Goal: Task Accomplishment & Management: Manage account settings

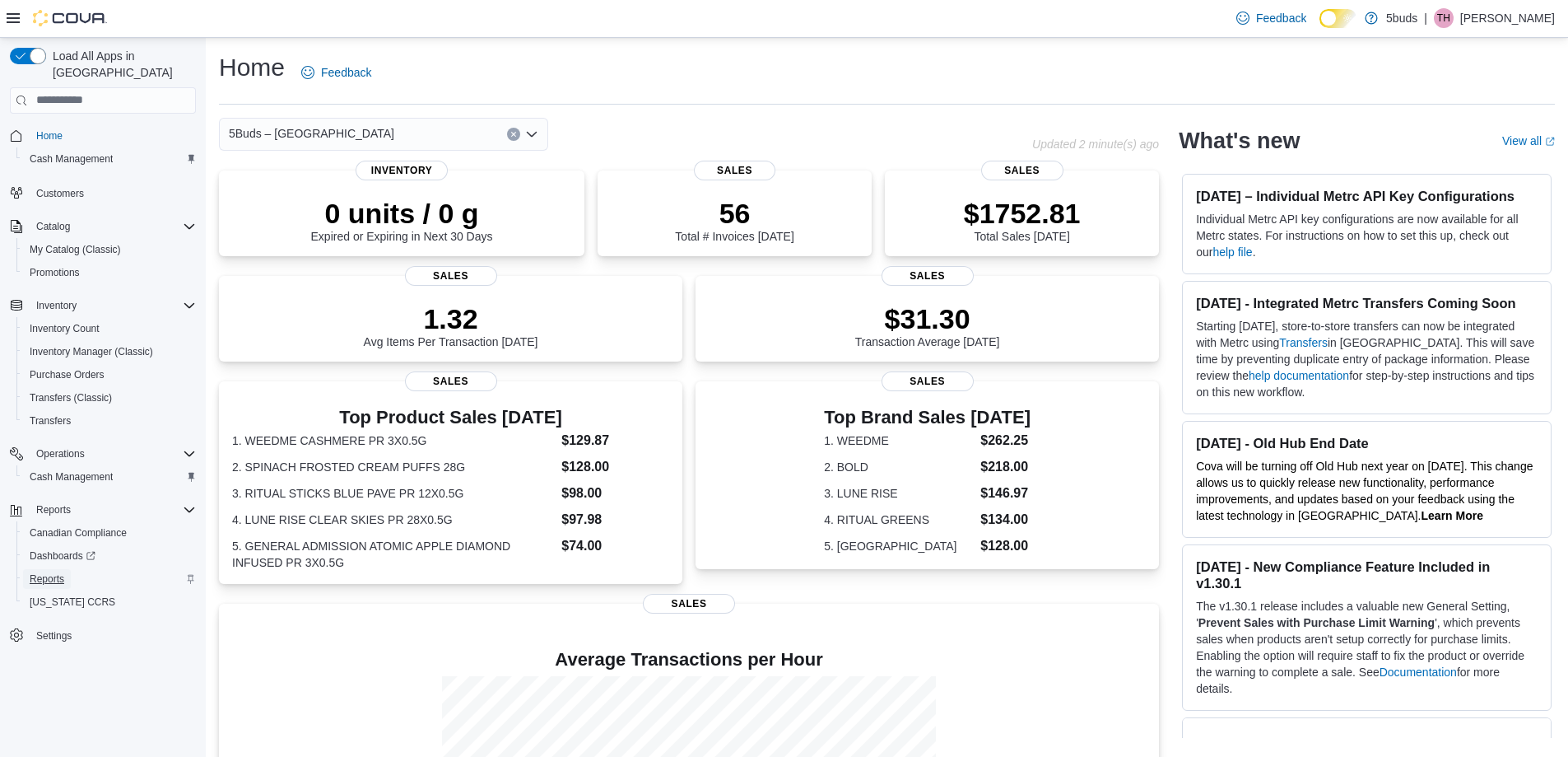
click at [62, 572] on span "Reports" at bounding box center [47, 579] width 35 height 13
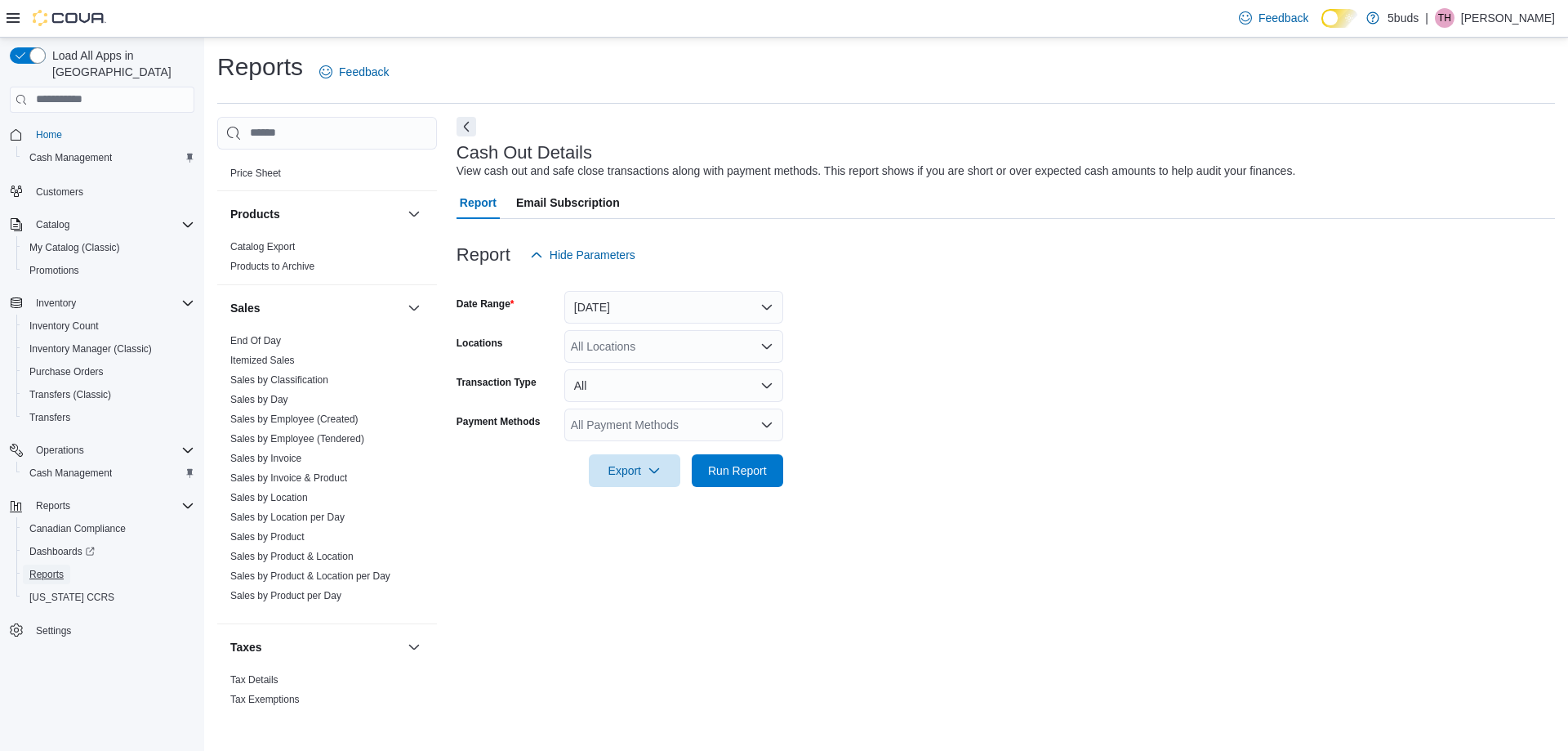
scroll to position [744, 0]
click at [277, 385] on link "Sales by Day" at bounding box center [259, 391] width 58 height 12
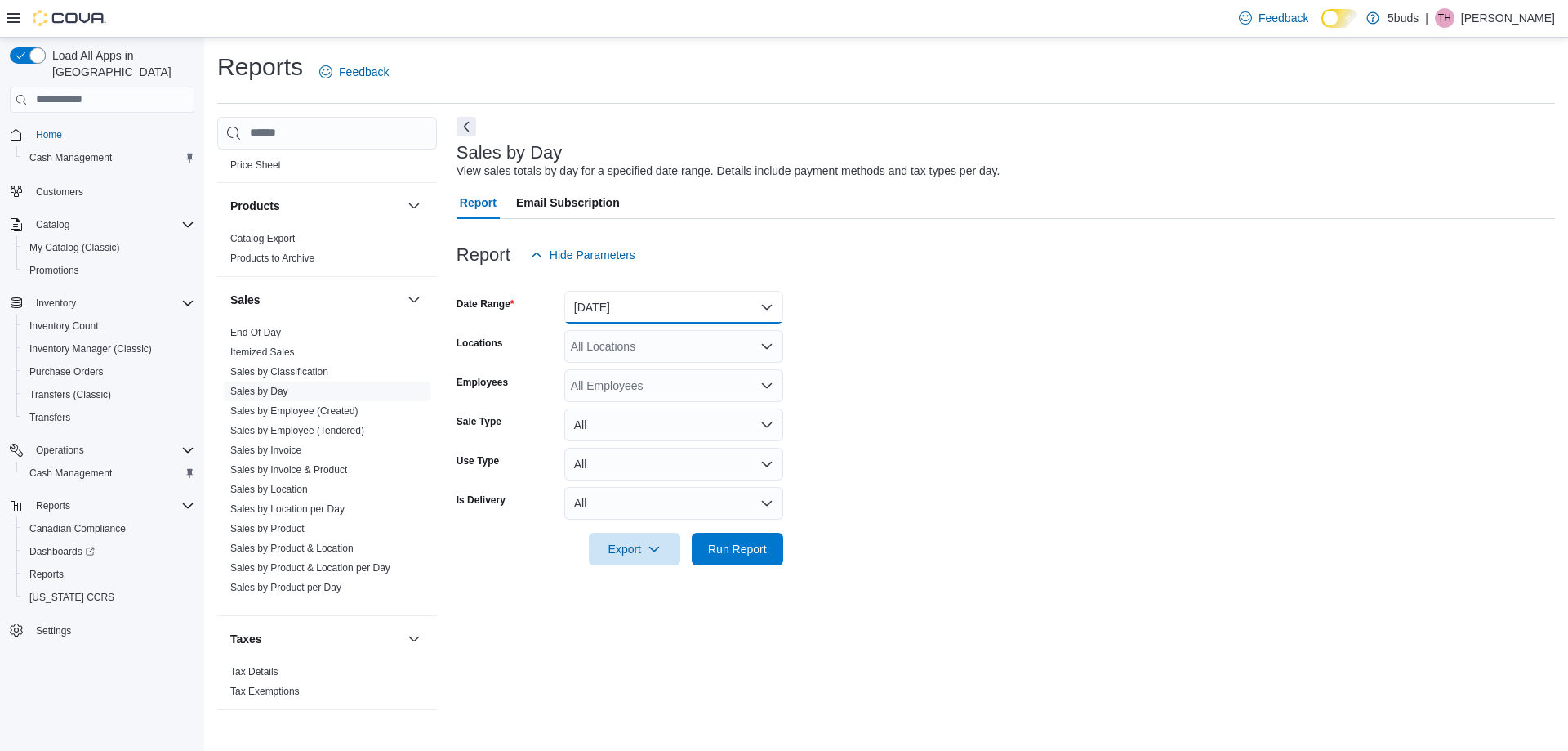
click at [676, 319] on button "[DATE]" at bounding box center [673, 307] width 219 height 33
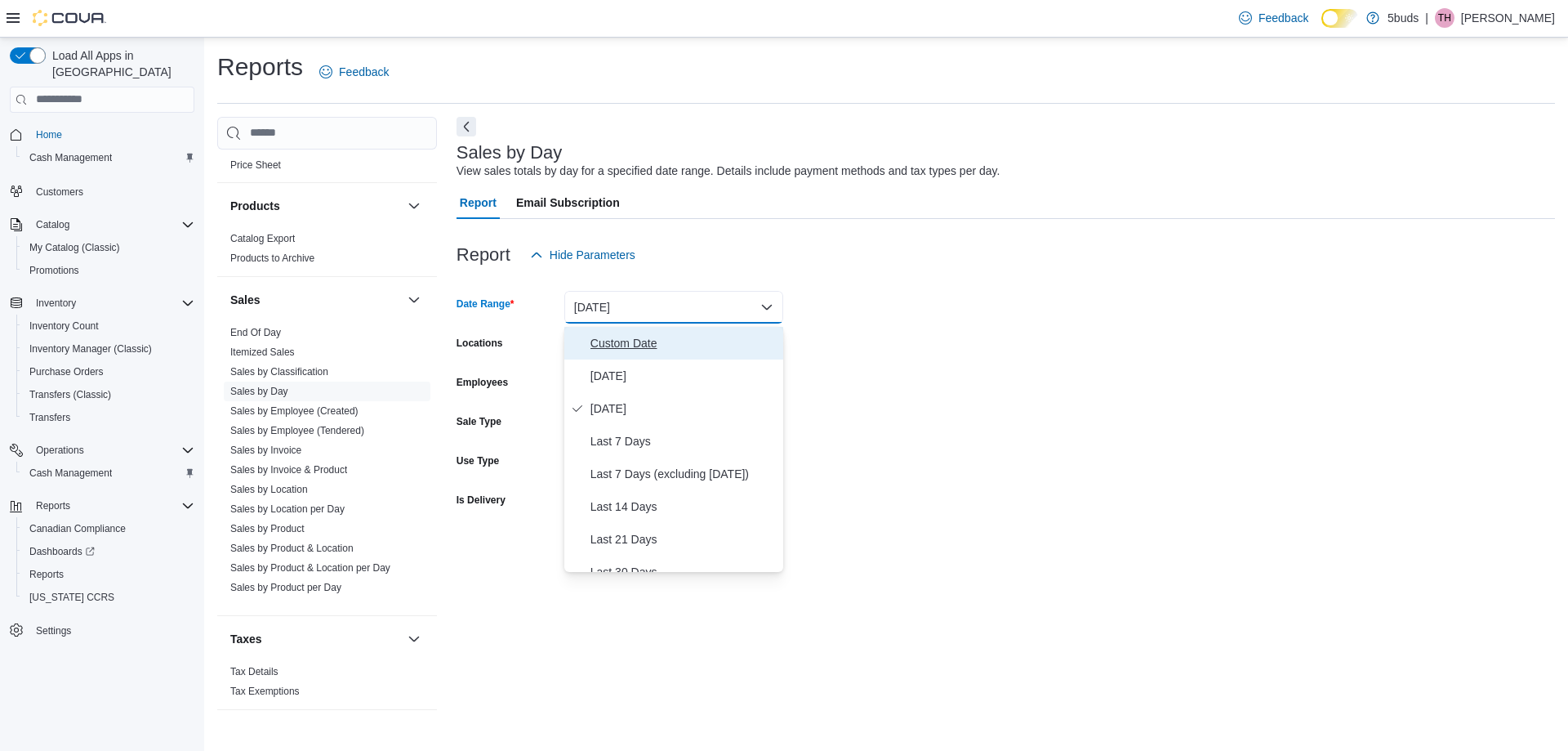
click at [639, 342] on span "Custom Date" at bounding box center [684, 343] width 187 height 20
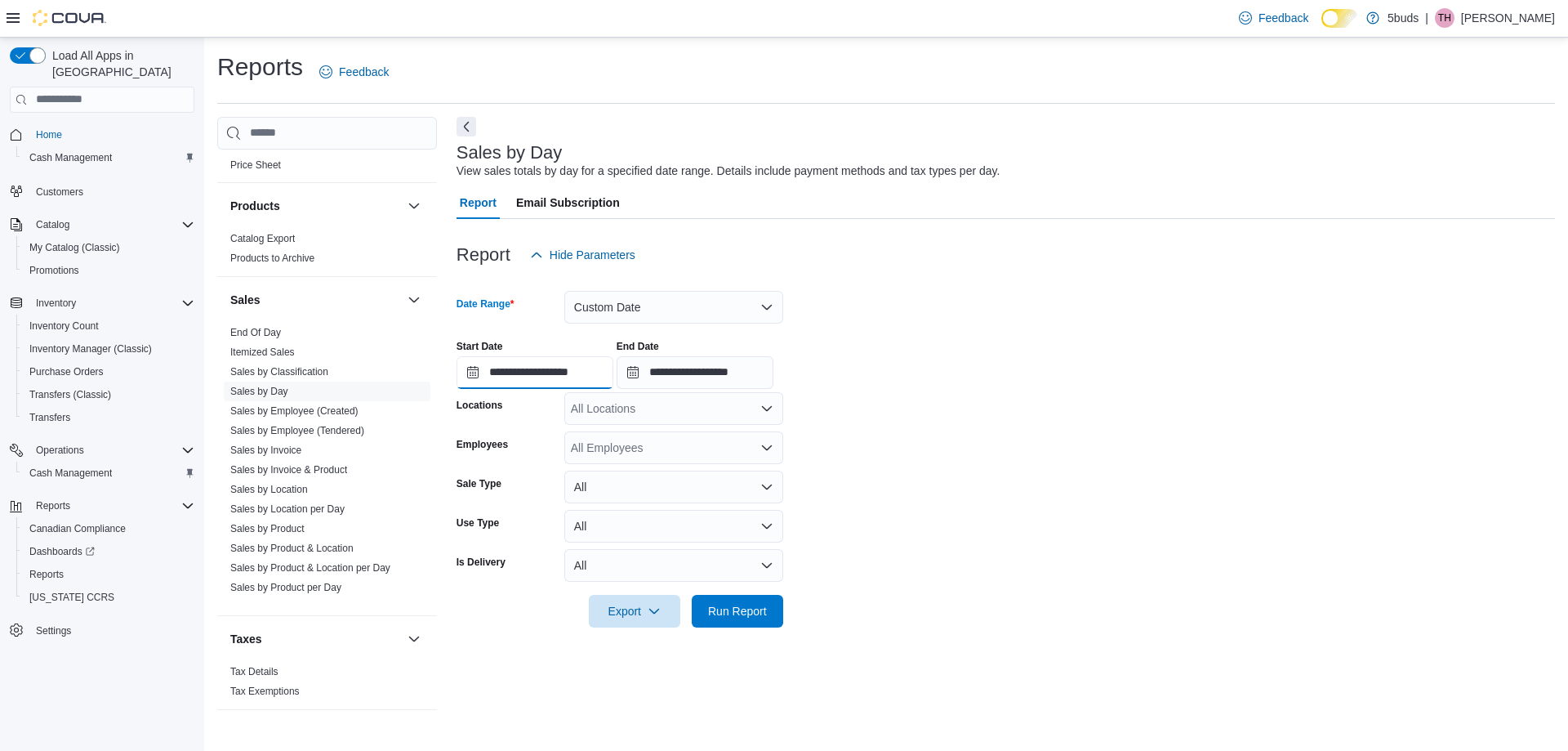
click at [575, 362] on input "**********" at bounding box center [535, 373] width 157 height 33
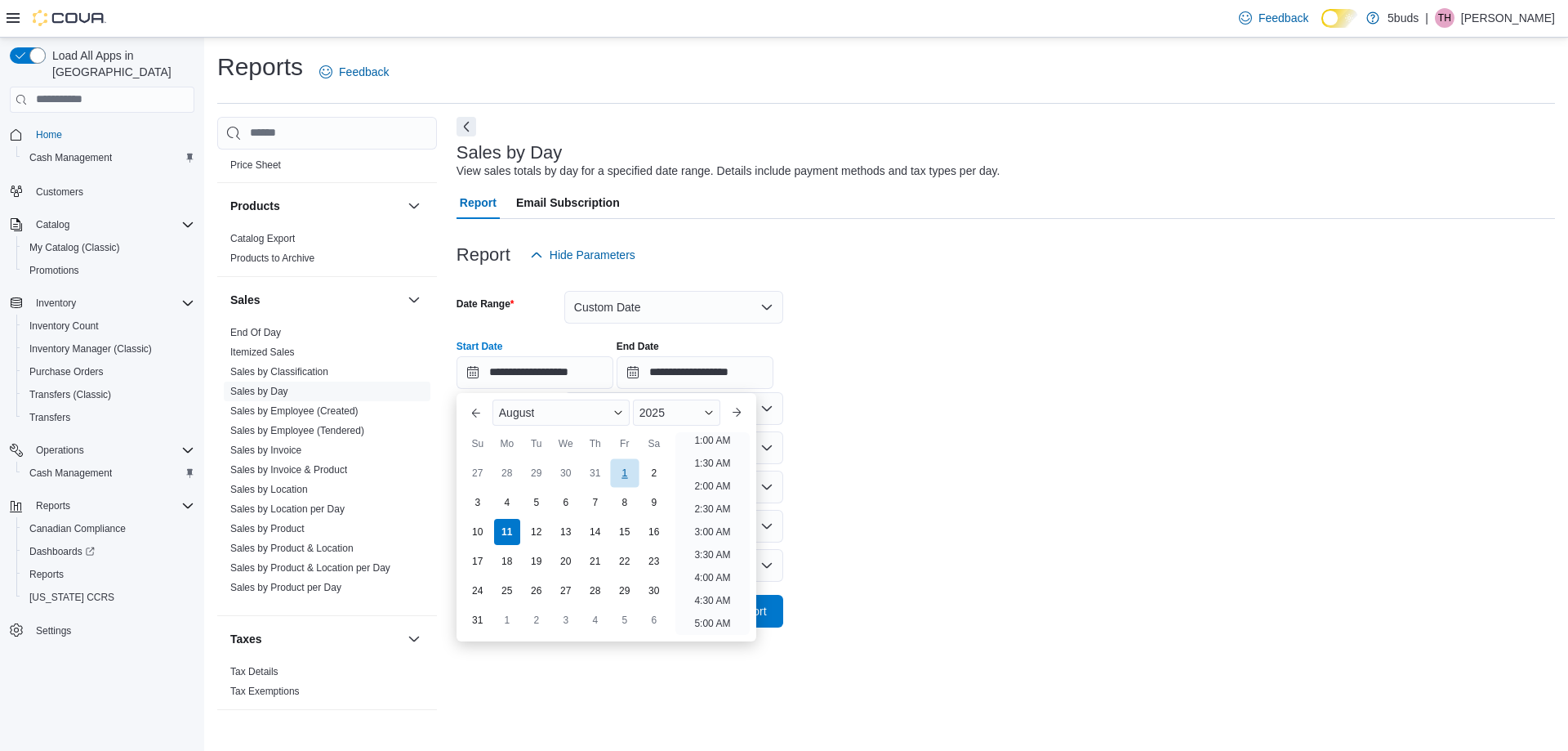
click at [614, 470] on div "1" at bounding box center [624, 472] width 29 height 29
type input "**********"
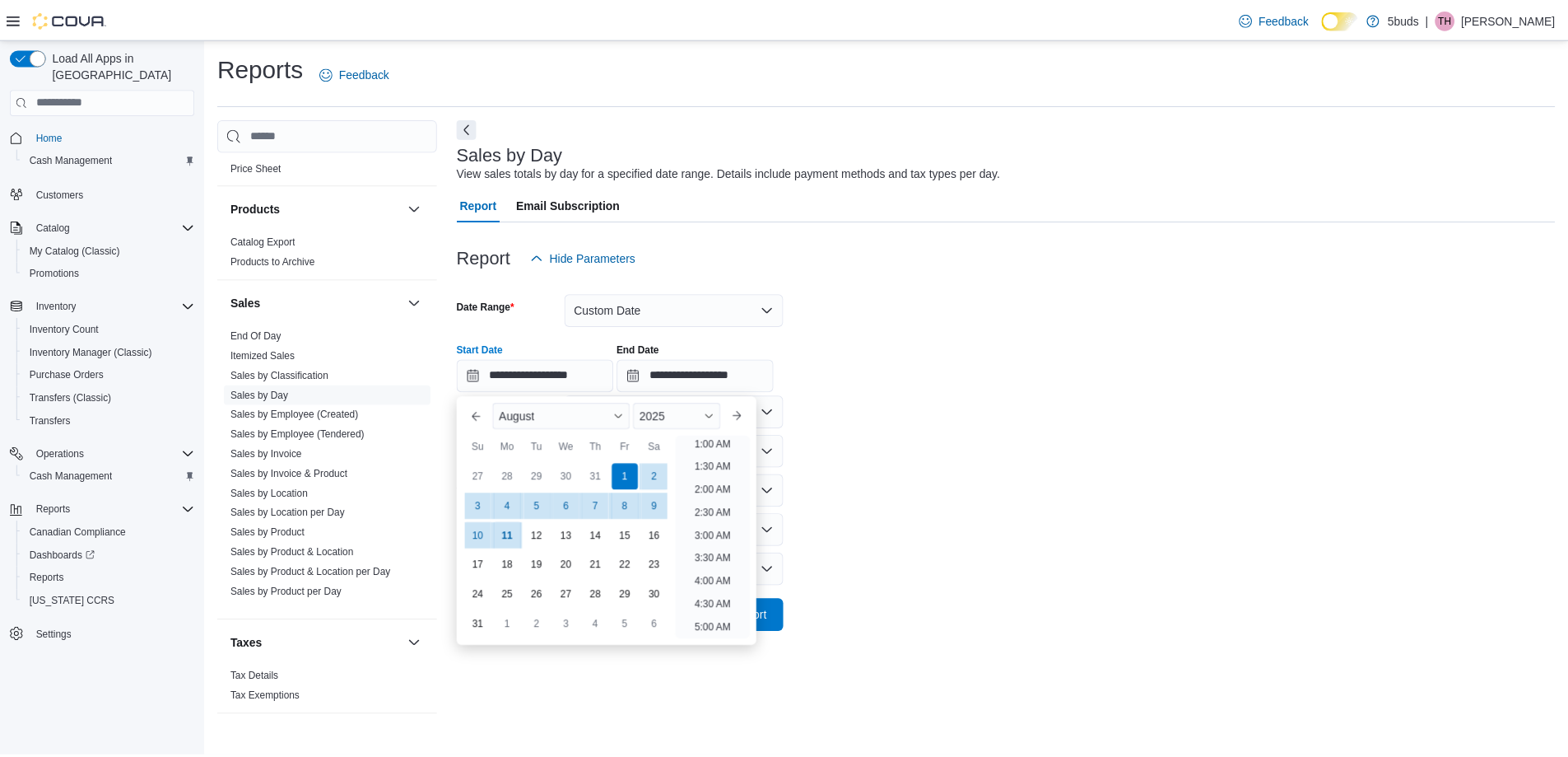
scroll to position [3, 0]
click at [953, 461] on form "**********" at bounding box center [1013, 453] width 1107 height 359
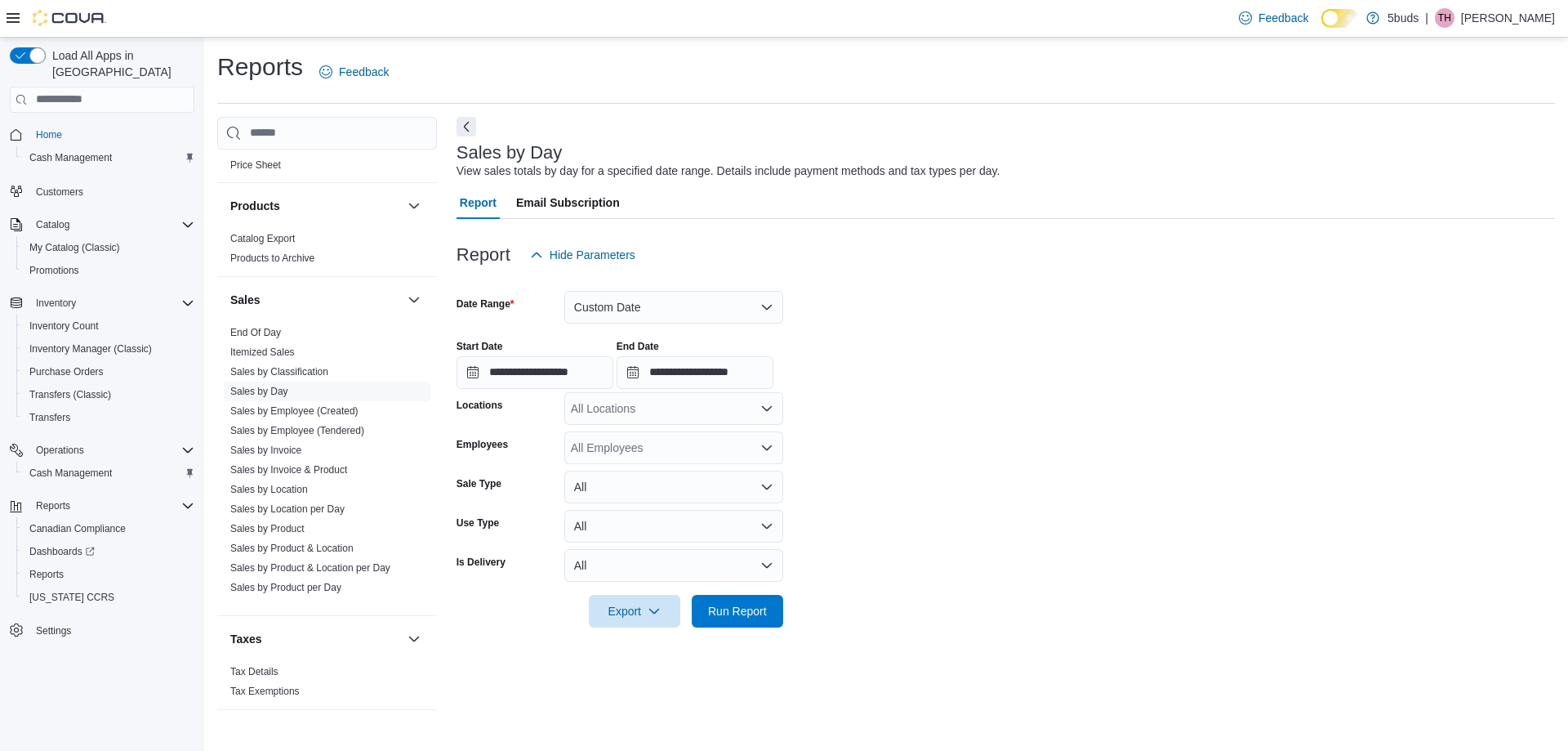
click at [639, 415] on div "All Locations" at bounding box center [673, 409] width 219 height 33
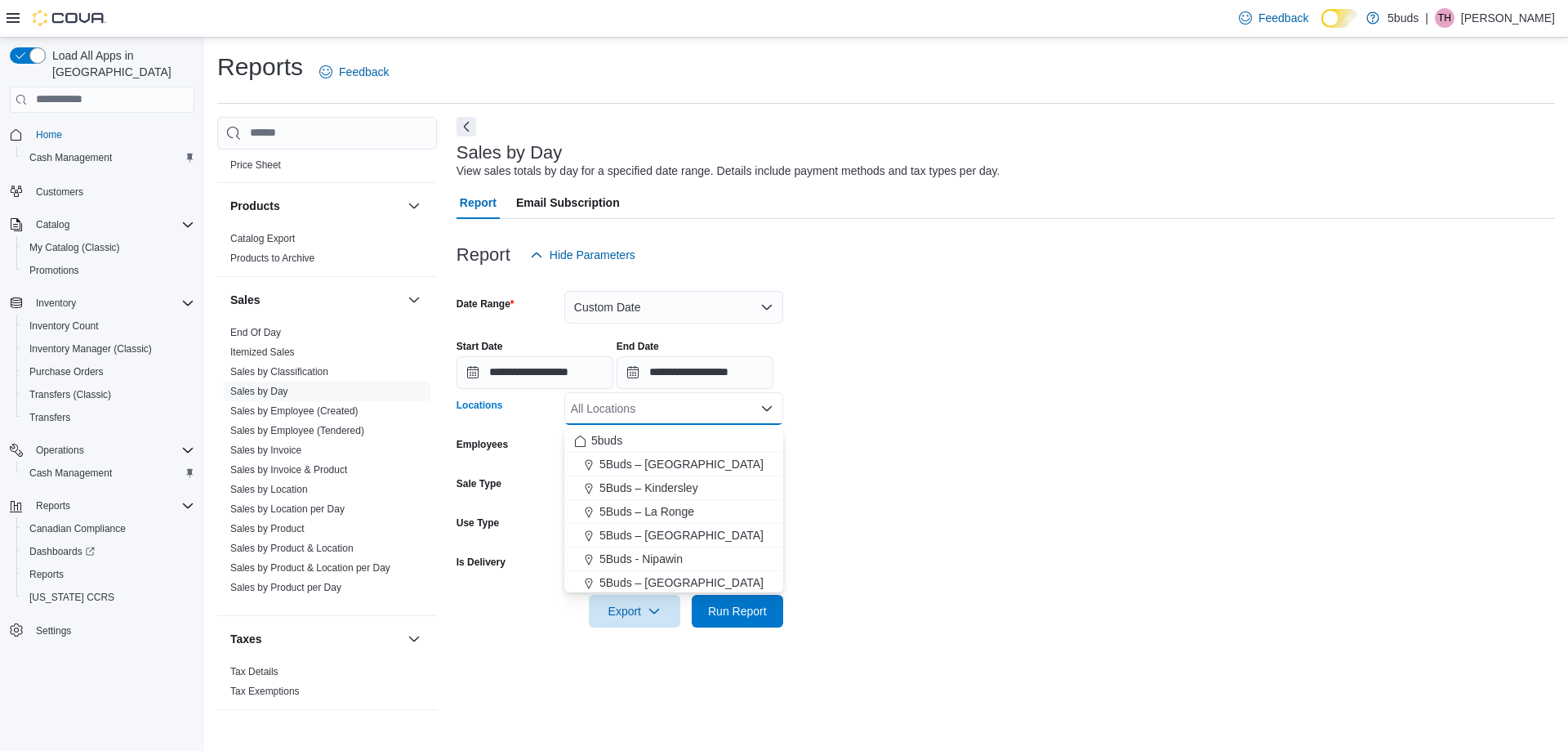
drag, startPoint x: 674, startPoint y: 531, endPoint x: 794, endPoint y: 517, distance: 120.8
click at [675, 532] on span "5Buds – [GEOGRAPHIC_DATA]" at bounding box center [681, 535] width 164 height 17
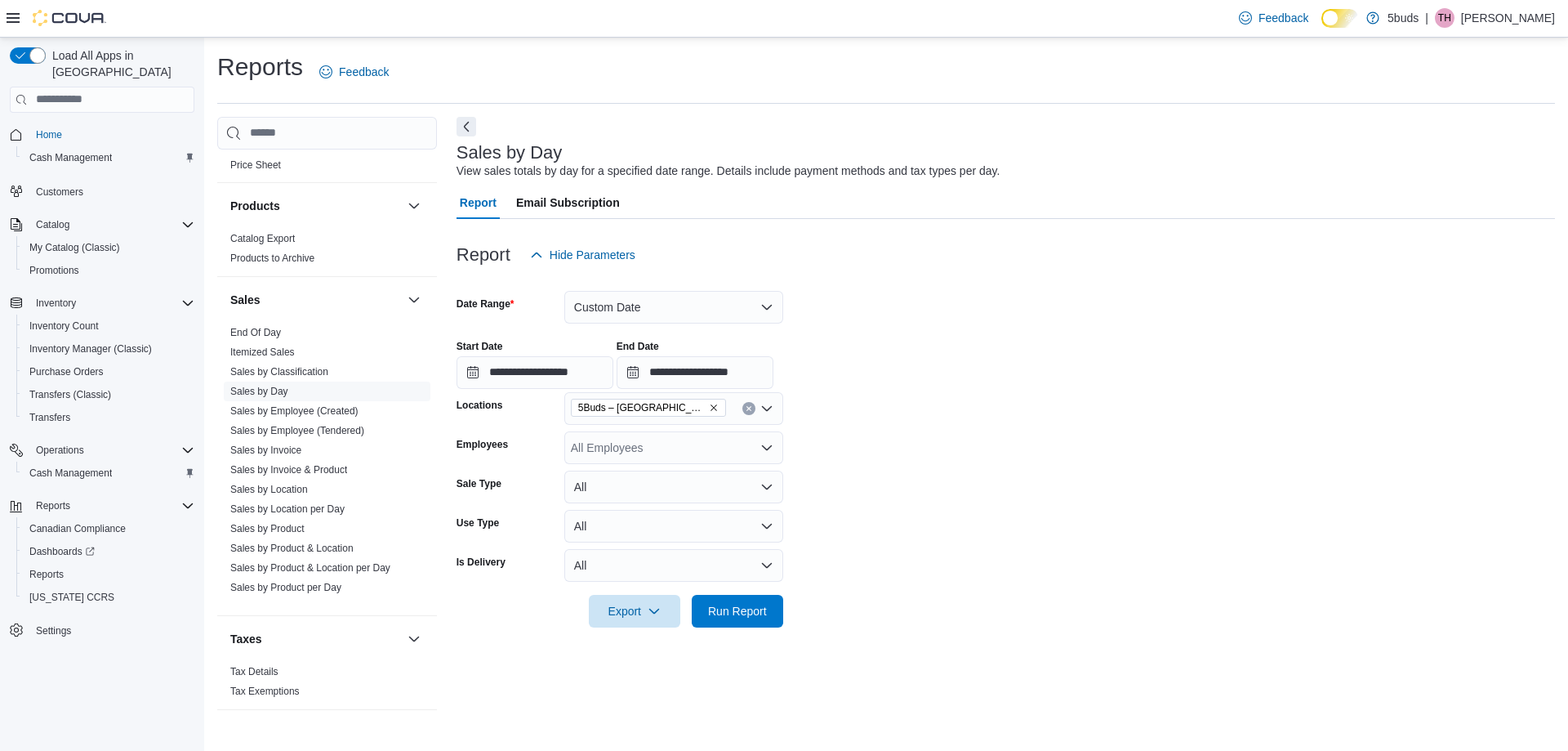
click at [926, 456] on form "**********" at bounding box center [1005, 450] width 1098 height 357
click at [738, 601] on span "Run Report" at bounding box center [737, 612] width 72 height 33
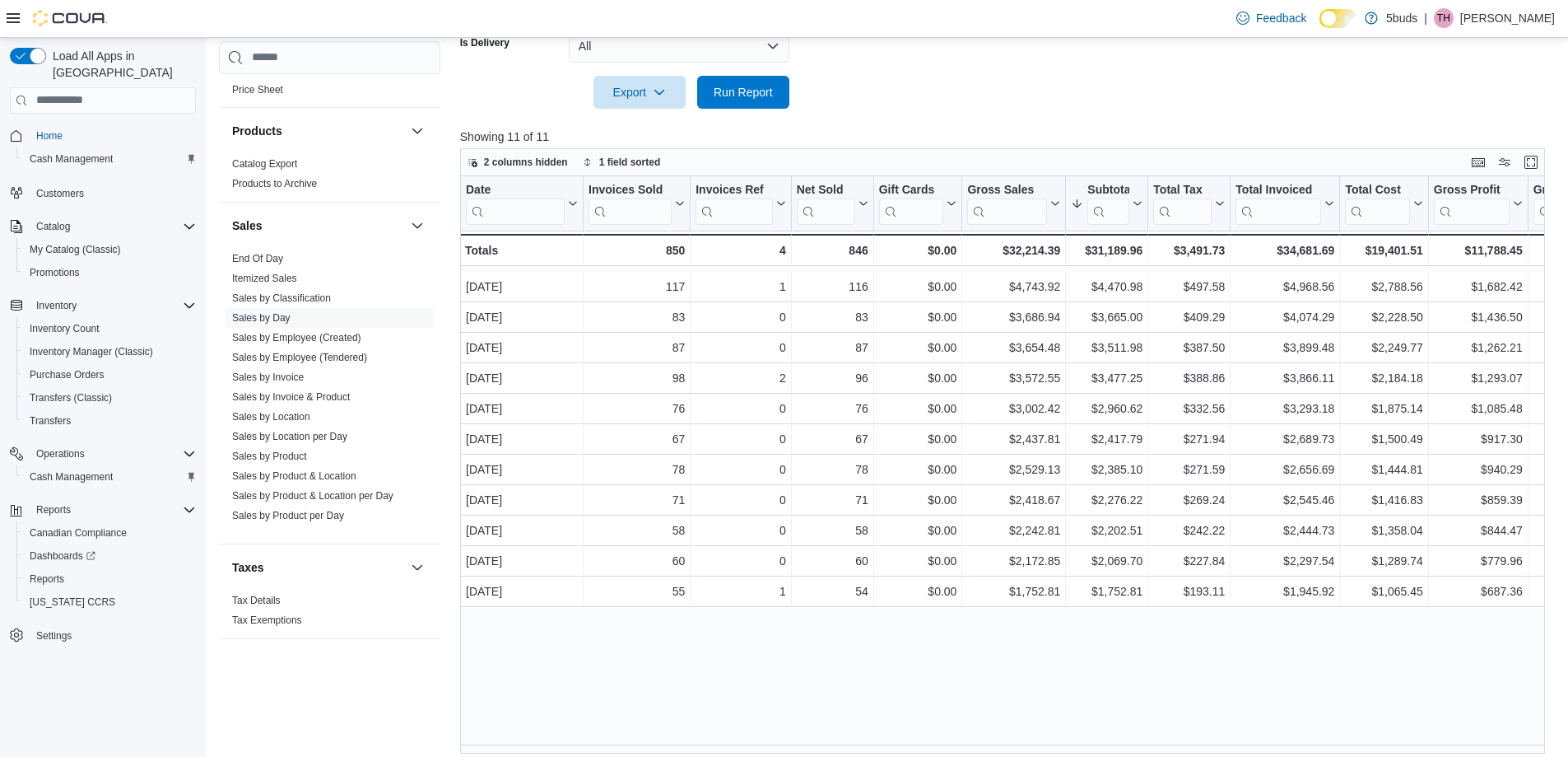
scroll to position [538, 0]
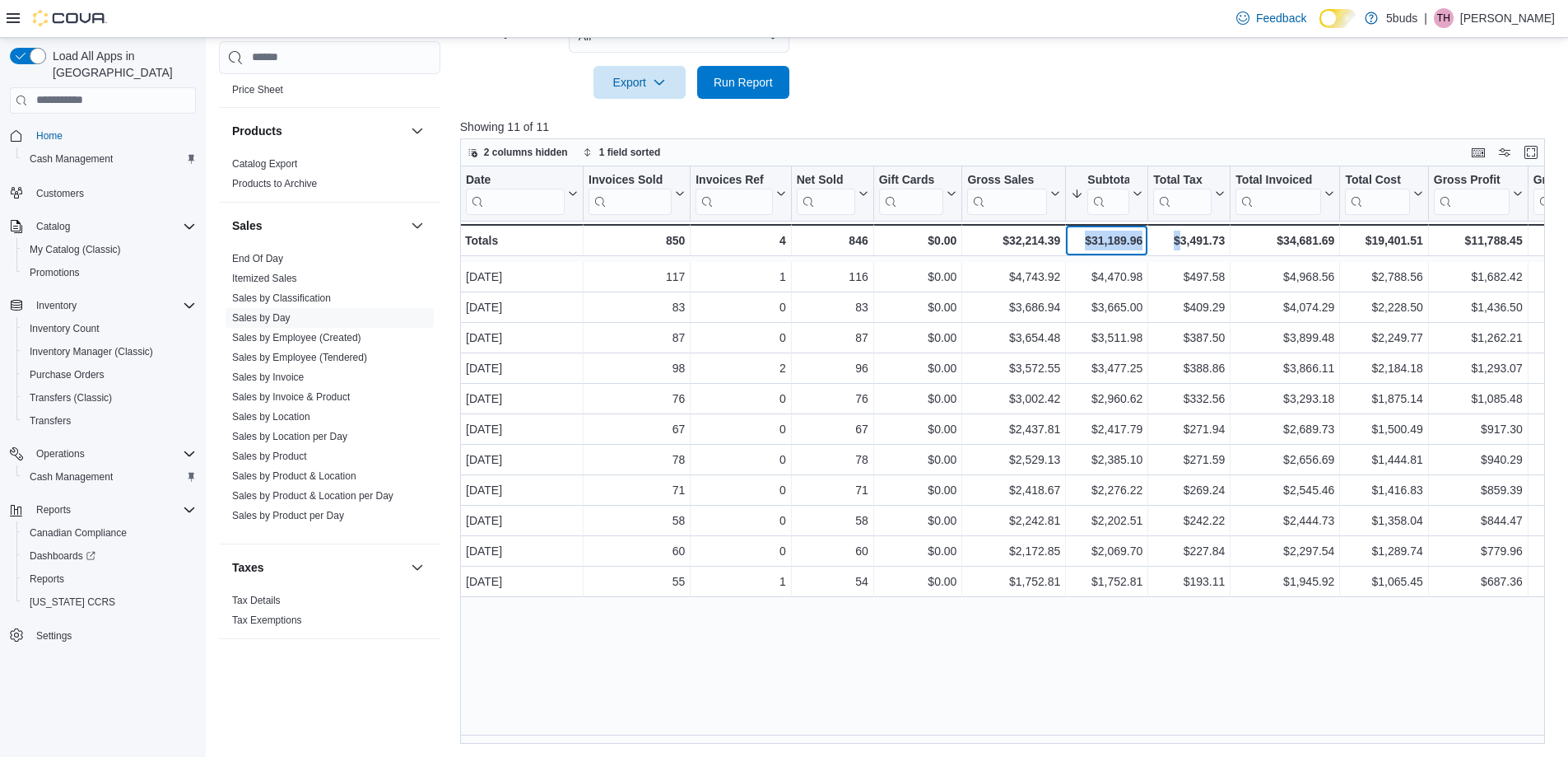
drag, startPoint x: 1071, startPoint y: 246, endPoint x: 1176, endPoint y: 257, distance: 105.6
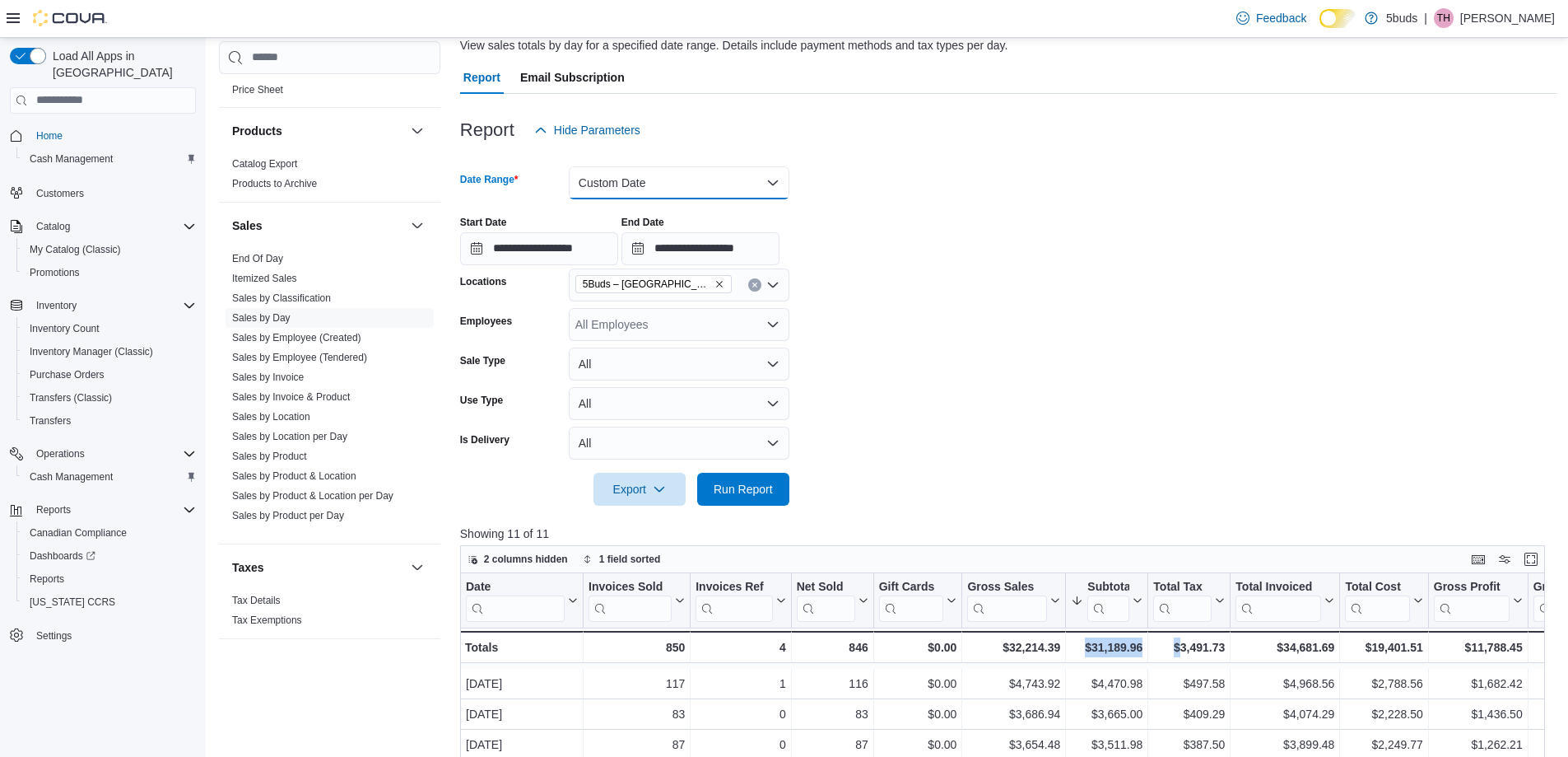
click at [663, 176] on button "Custom Date" at bounding box center [679, 183] width 220 height 33
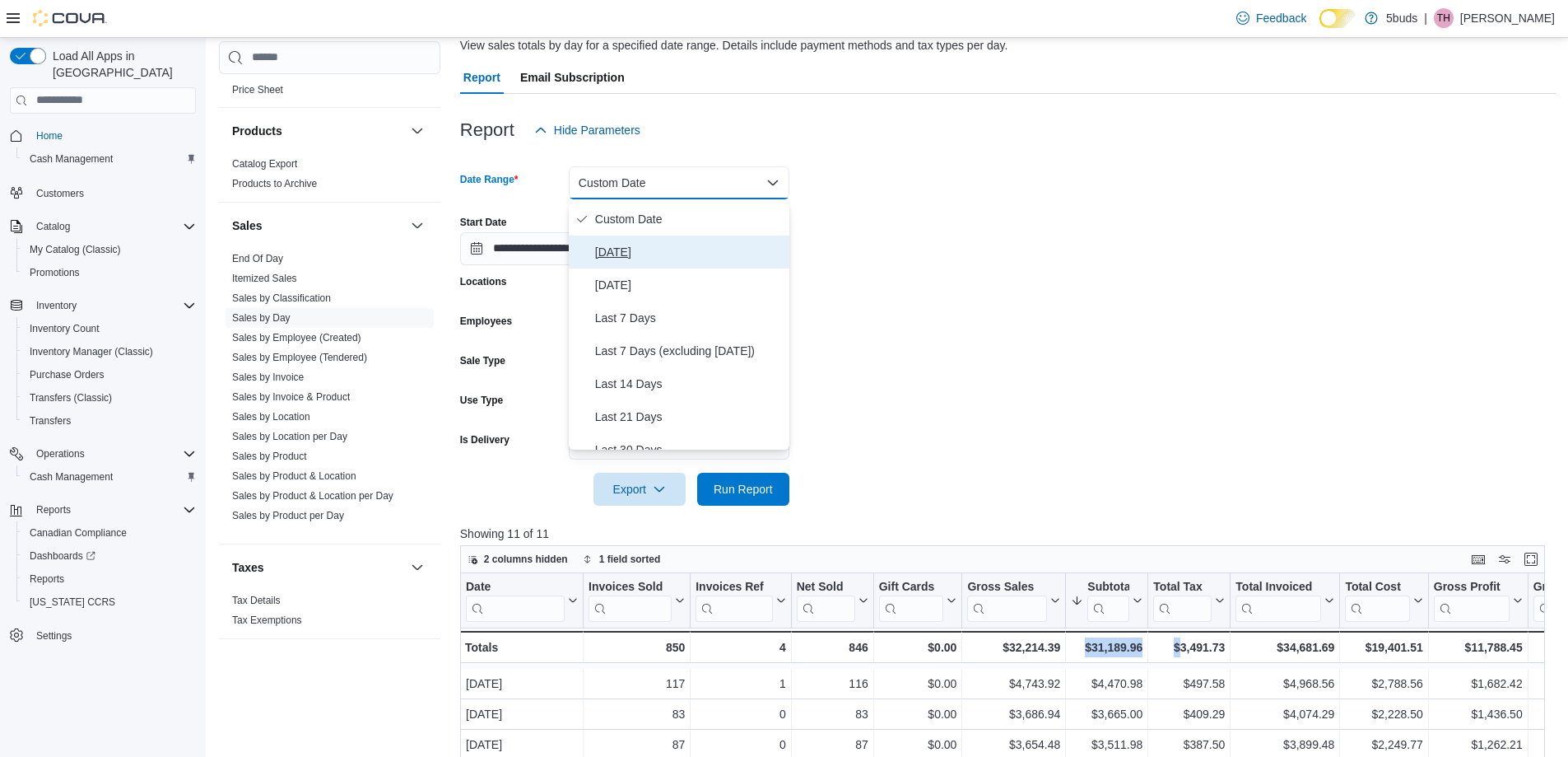
click at [662, 252] on span "[DATE]" at bounding box center [690, 252] width 188 height 20
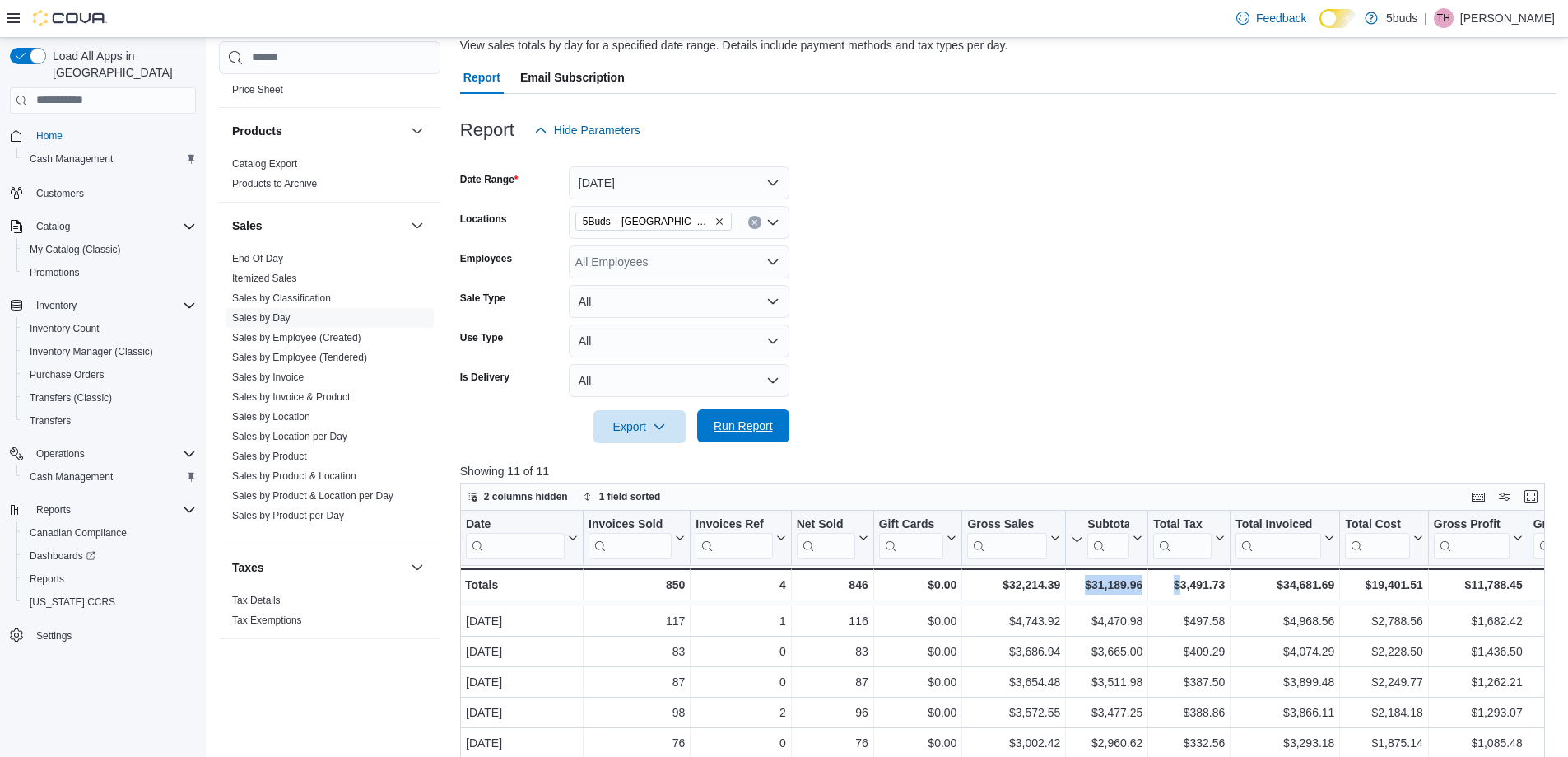
click at [743, 418] on span "Run Report" at bounding box center [743, 426] width 72 height 33
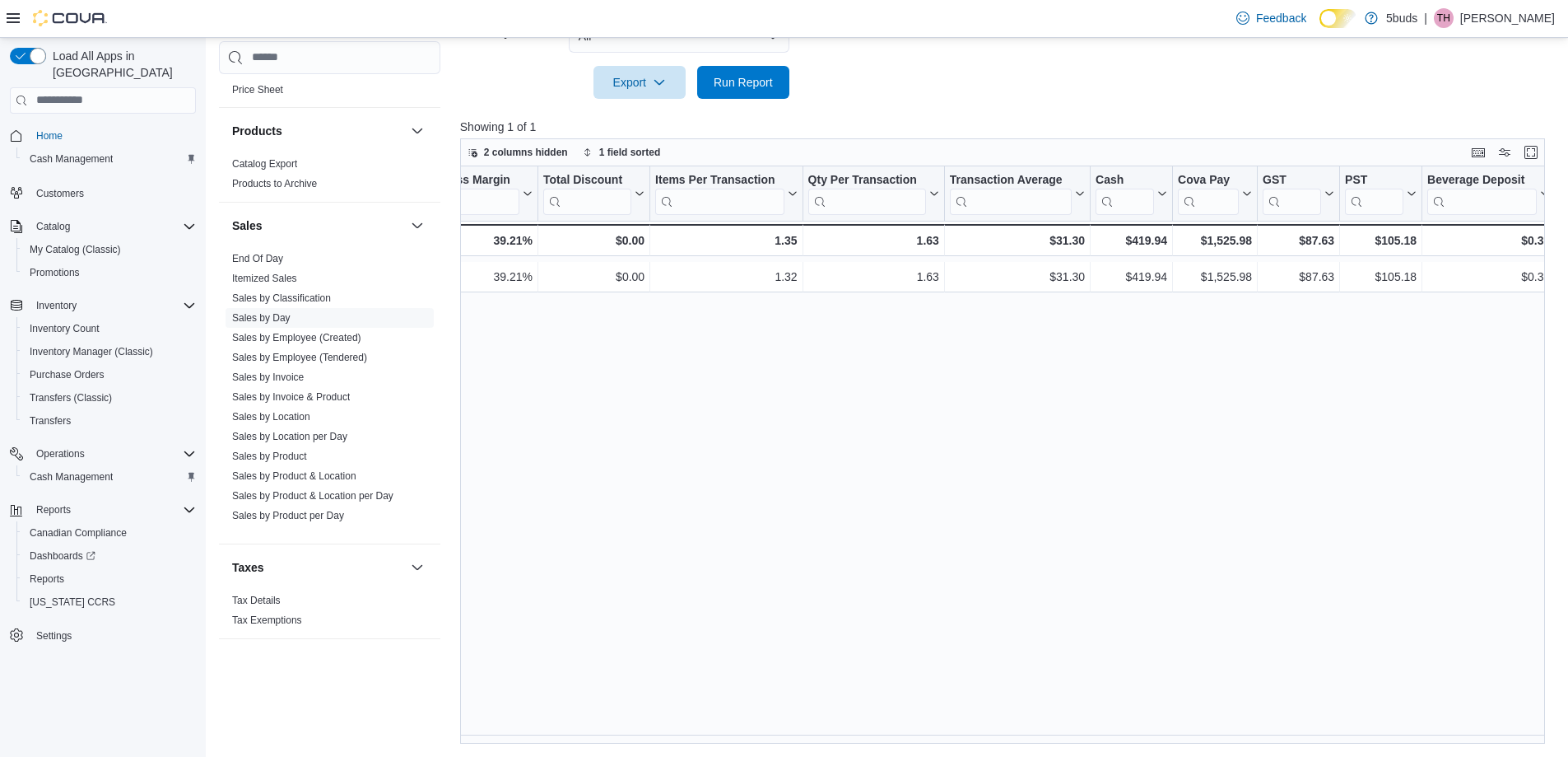
scroll to position [0, 1179]
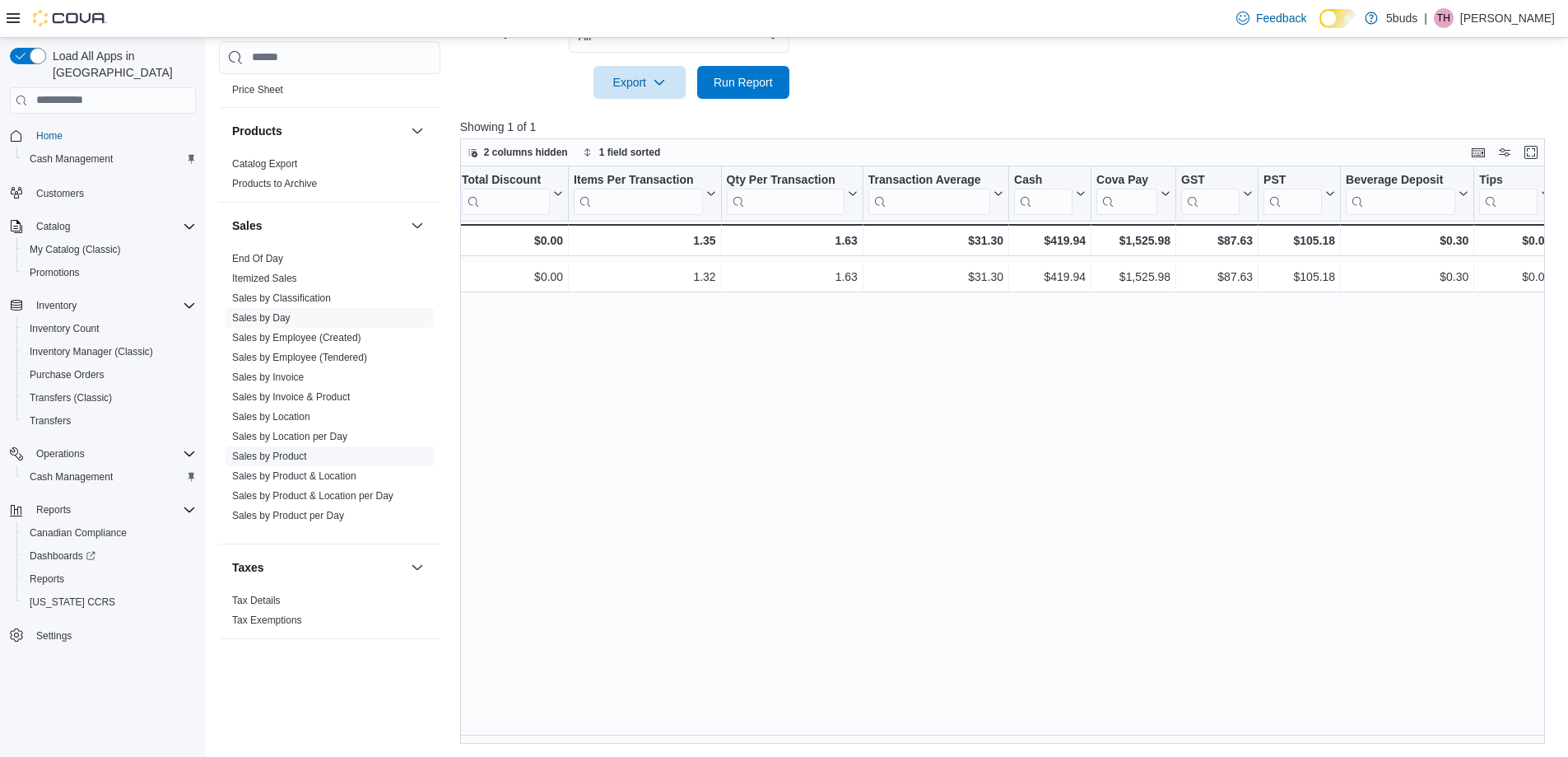
click at [307, 450] on link "Sales by Product" at bounding box center [270, 456] width 75 height 12
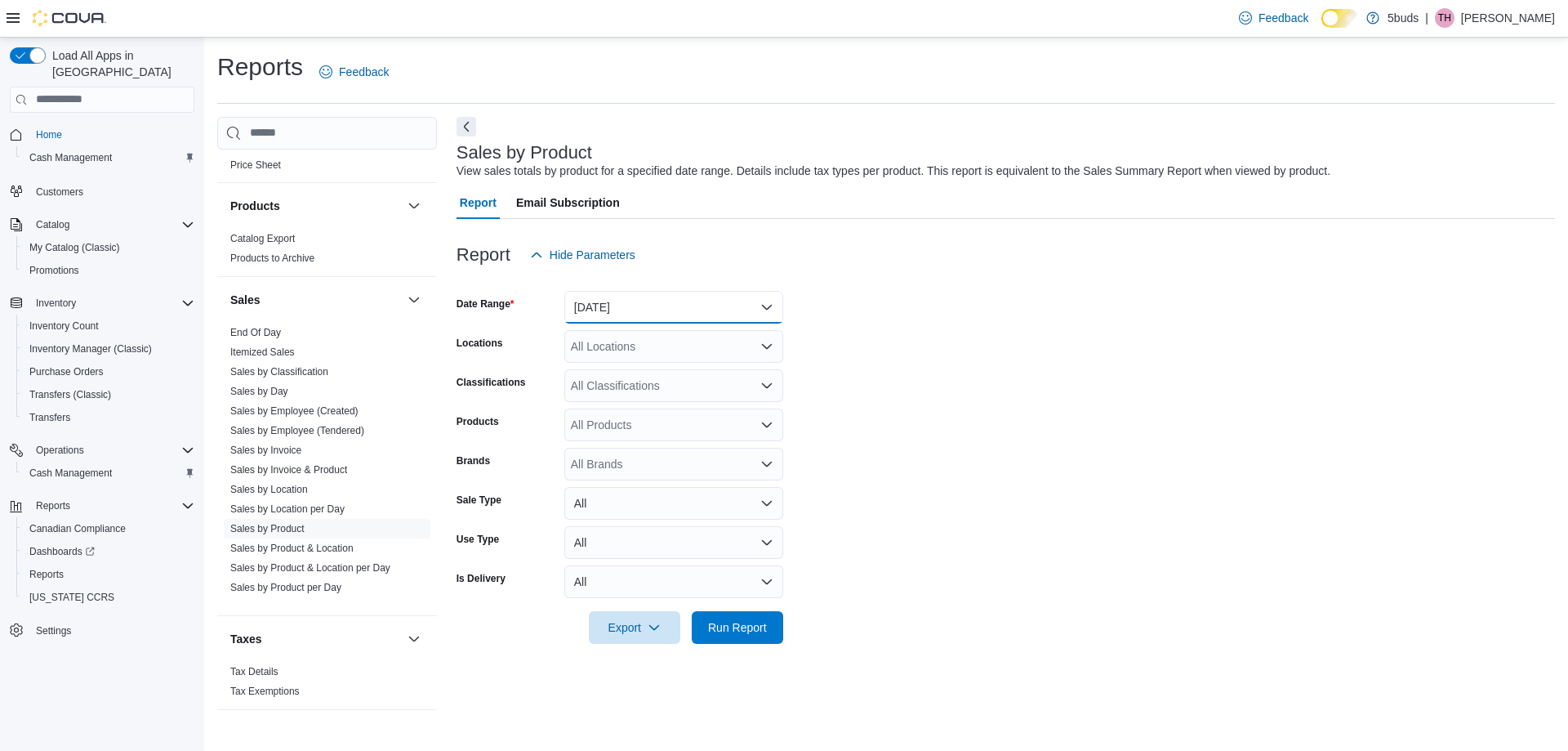
click at [637, 314] on button "[DATE]" at bounding box center [673, 307] width 219 height 33
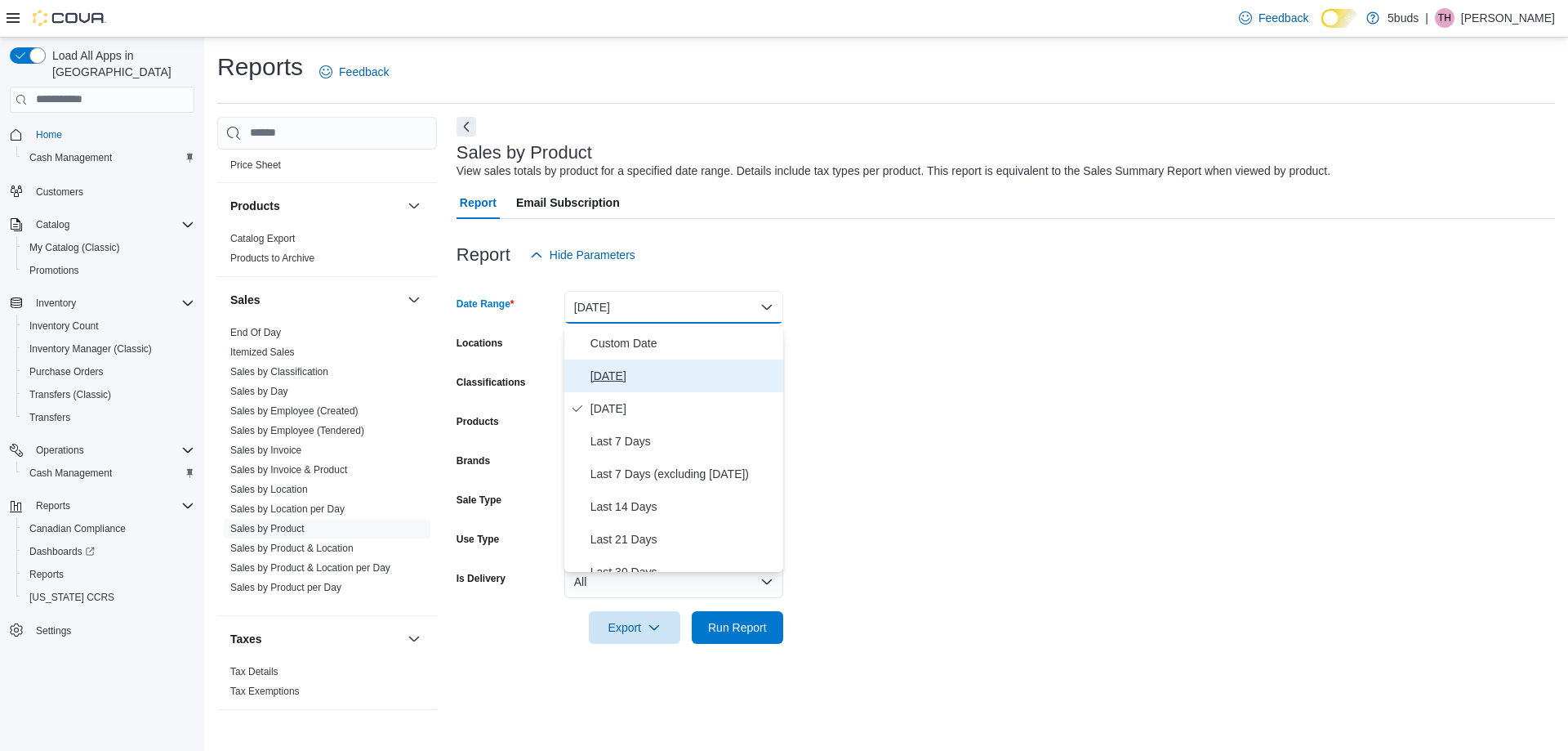
click at [632, 365] on button "[DATE]" at bounding box center [673, 376] width 219 height 33
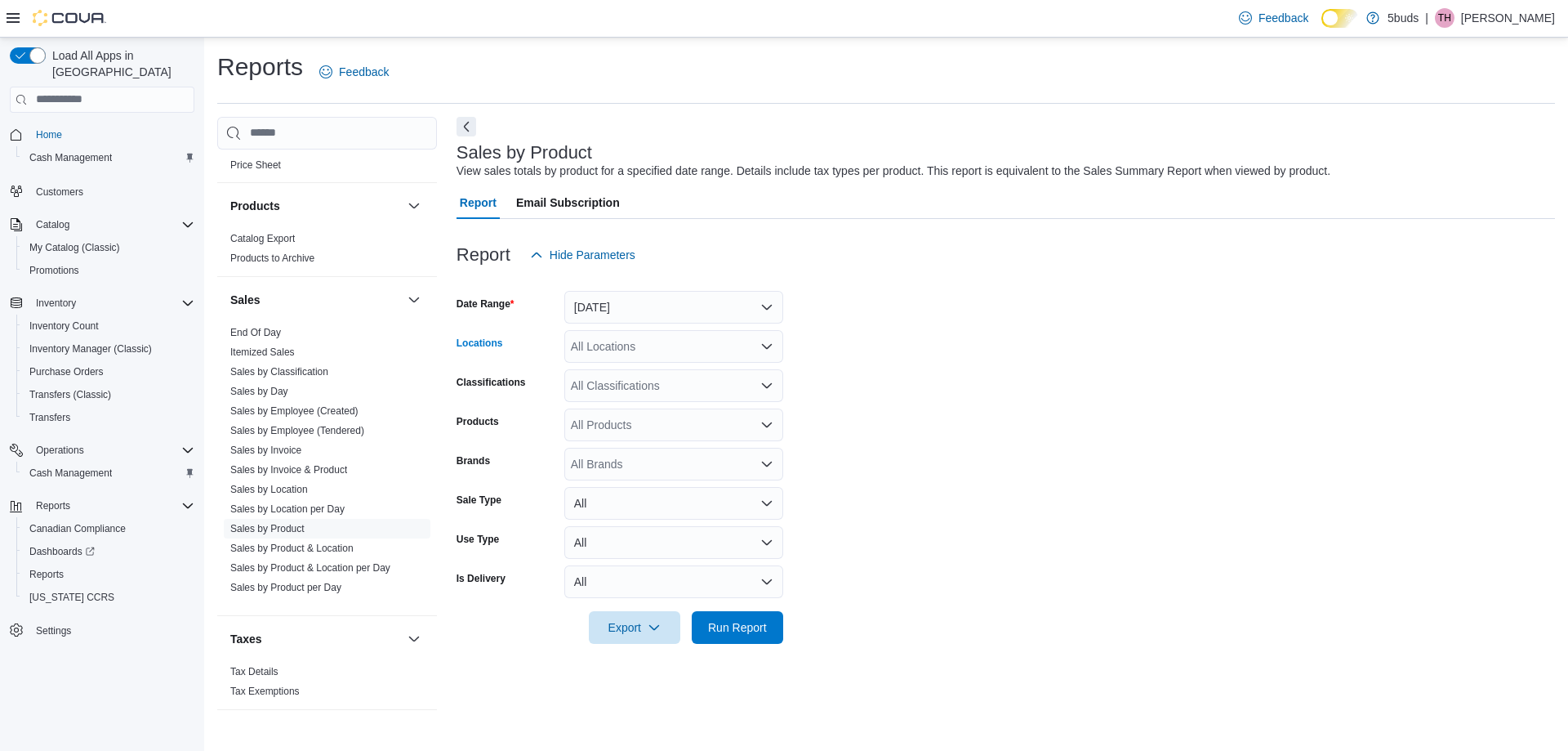
click at [665, 353] on div "All Locations" at bounding box center [673, 347] width 219 height 33
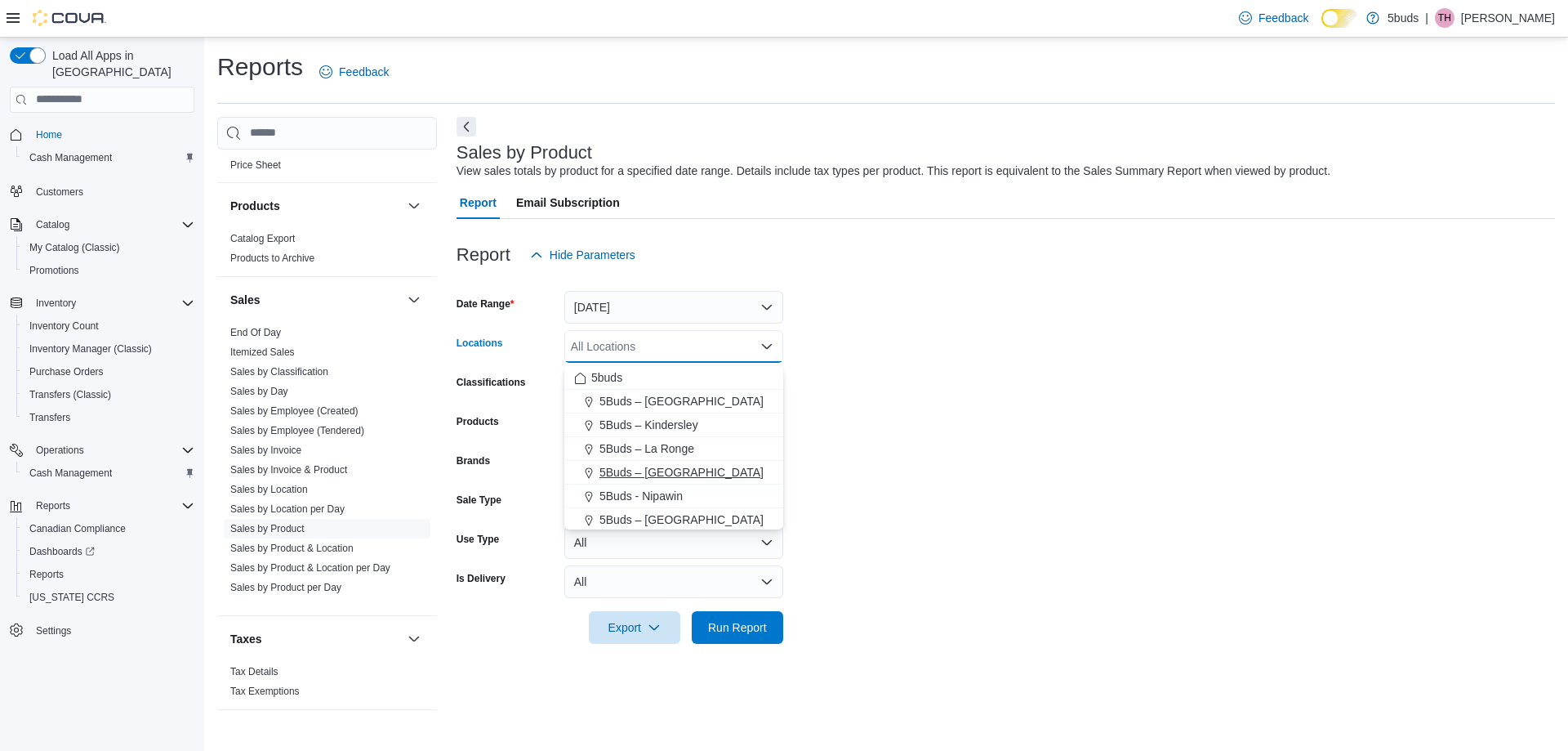
click at [689, 466] on span "5Buds – [GEOGRAPHIC_DATA]" at bounding box center [681, 472] width 164 height 17
click at [919, 428] on form "Date Range [DATE] Locations 5Buds – [GEOGRAPHIC_DATA] box. Selected. 5Buds – [G…" at bounding box center [1005, 457] width 1098 height 372
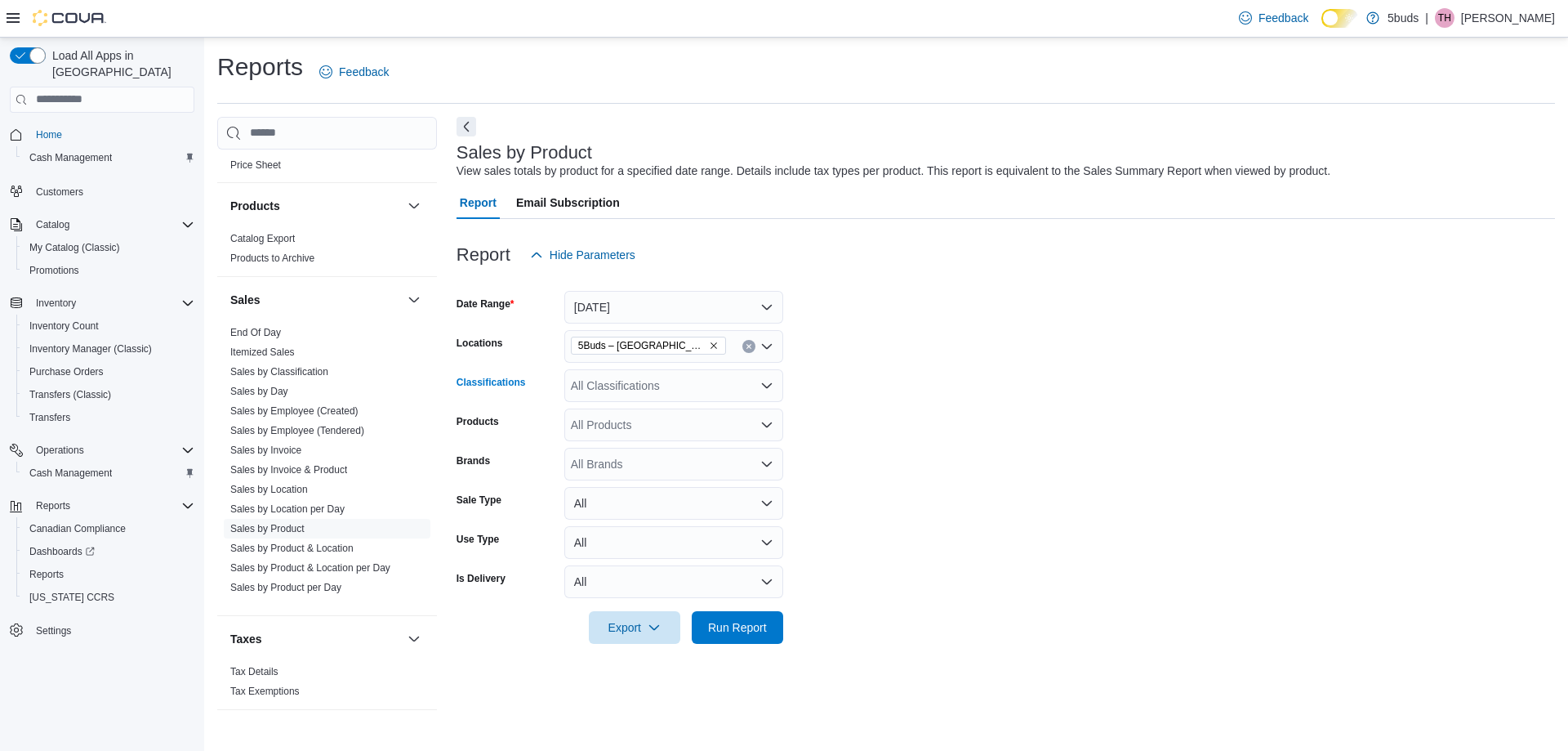
drag, startPoint x: 681, startPoint y: 394, endPoint x: 681, endPoint y: 403, distance: 9.0
click at [681, 396] on div "All Classifications" at bounding box center [673, 385] width 219 height 33
click at [658, 434] on span "CANNABIS" at bounding box center [628, 441] width 59 height 17
drag, startPoint x: 1027, startPoint y: 477, endPoint x: 888, endPoint y: 583, distance: 174.8
click at [946, 498] on form "Date Range [DATE] Locations 5Buds – Meadow Lake Classifications CANNABIS Combo …" at bounding box center [1005, 457] width 1098 height 372
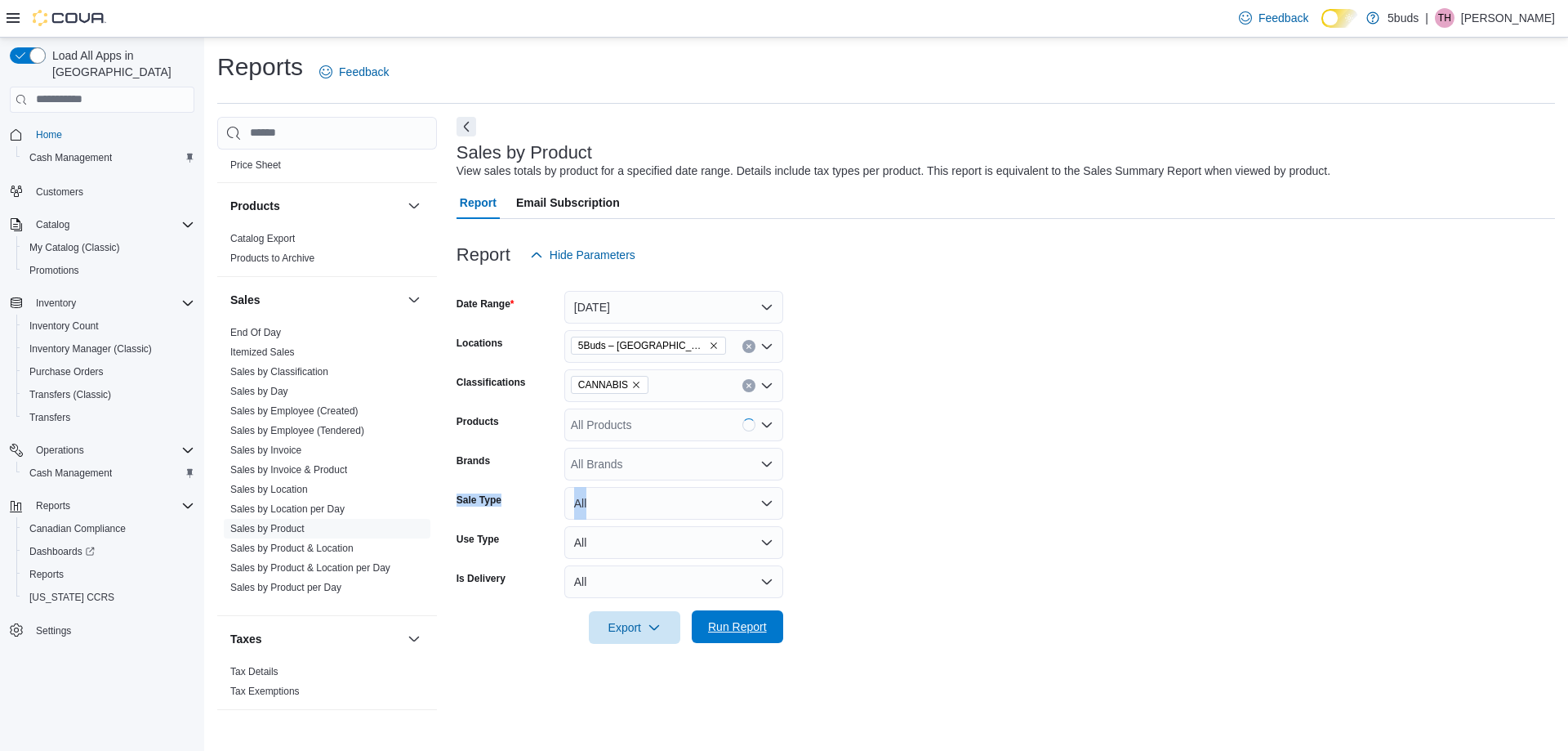
click at [768, 601] on span "Run Report" at bounding box center [737, 626] width 72 height 33
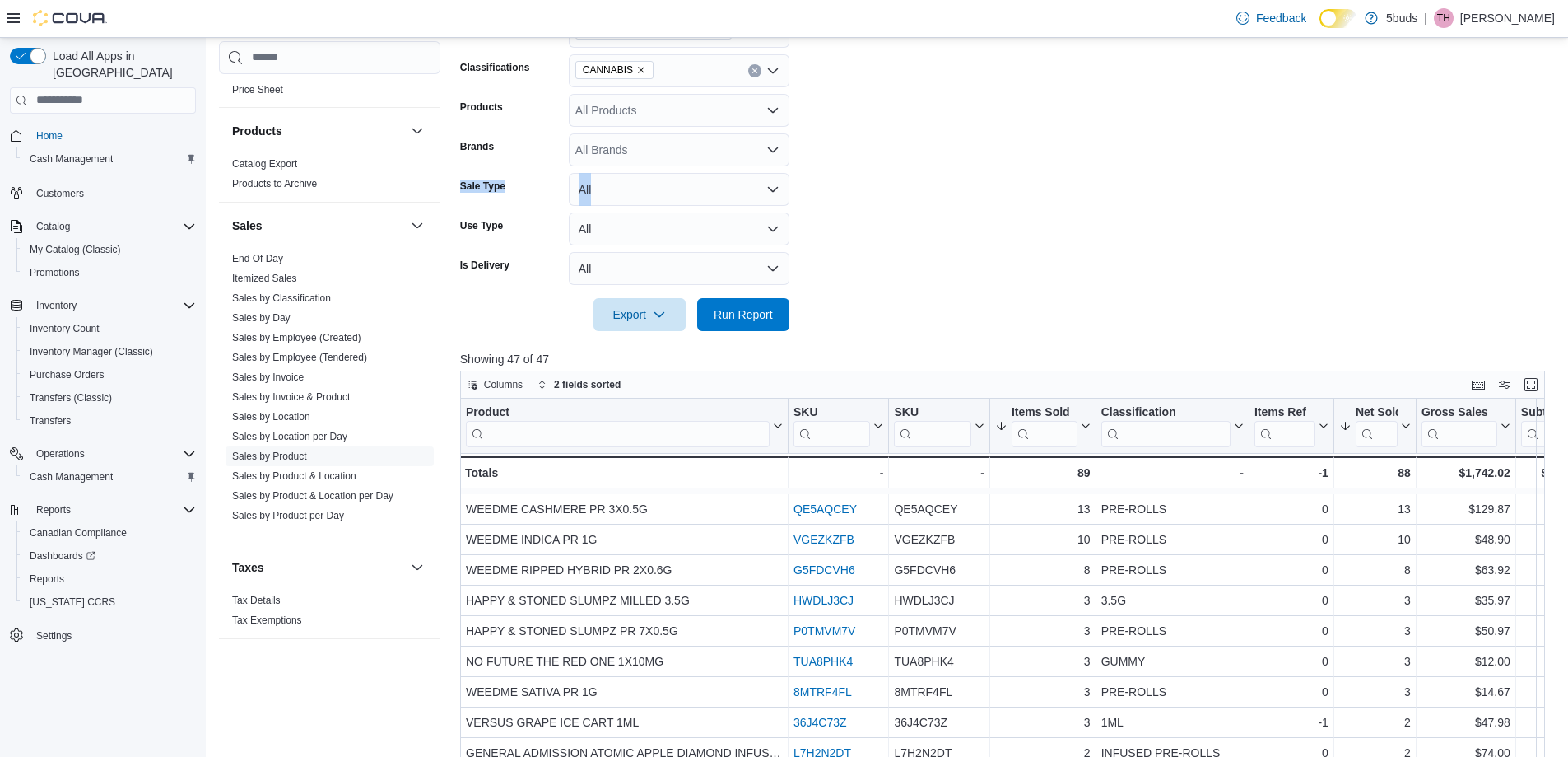
scroll to position [412, 0]
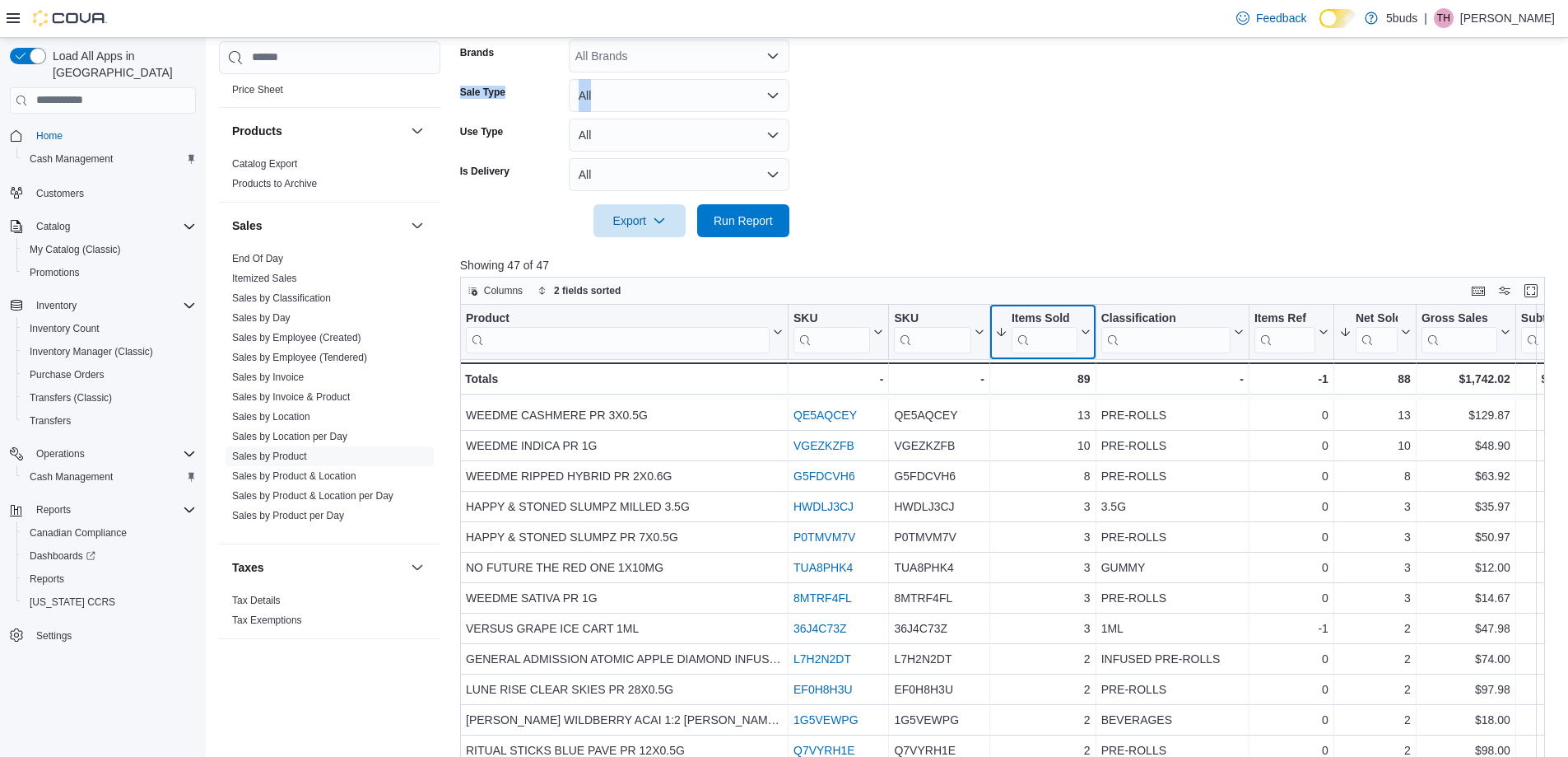
click at [953, 337] on icon at bounding box center [1084, 332] width 13 height 10
click at [953, 421] on span "Sort High-Low" at bounding box center [1051, 421] width 62 height 13
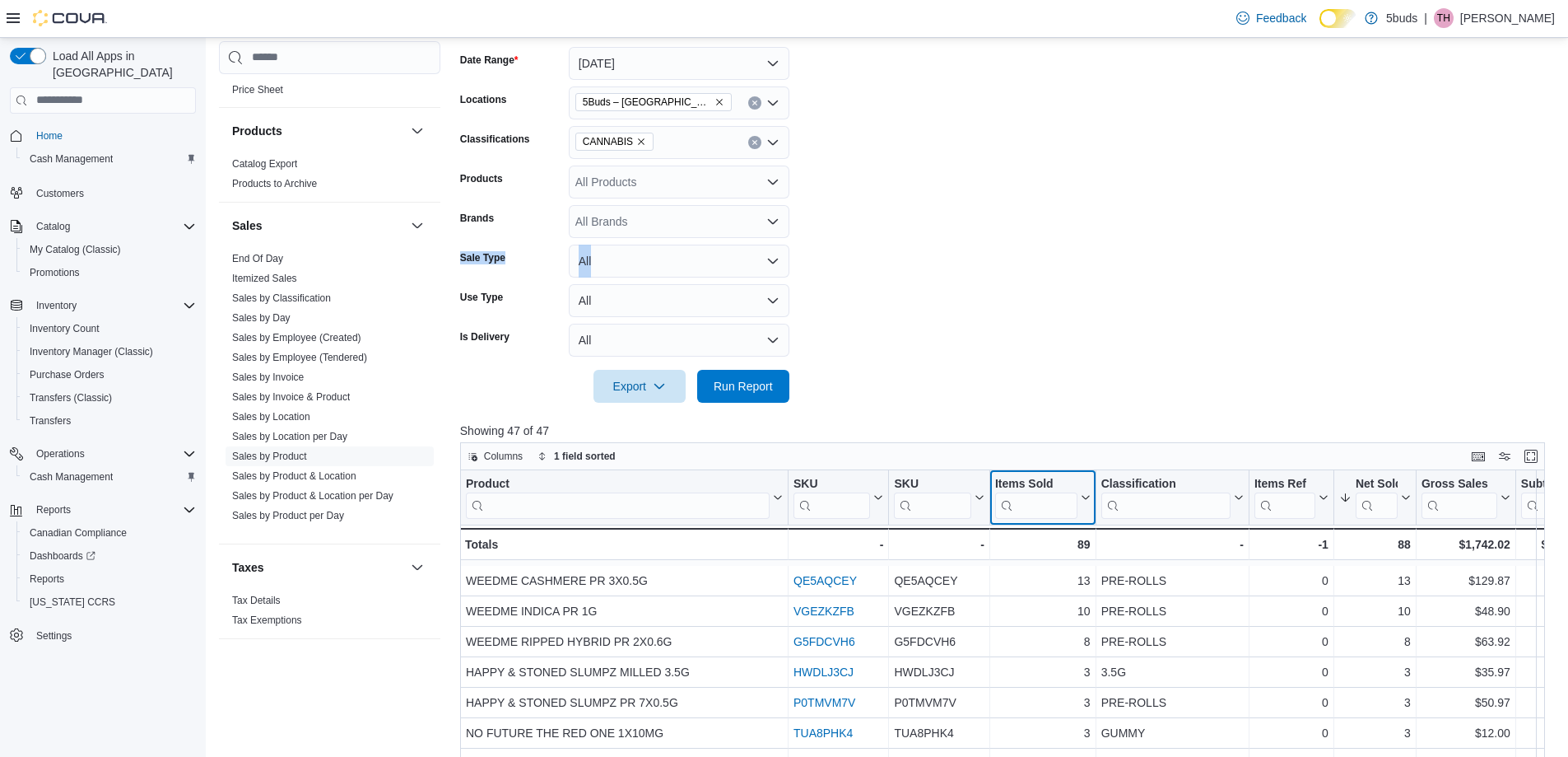
scroll to position [0, 0]
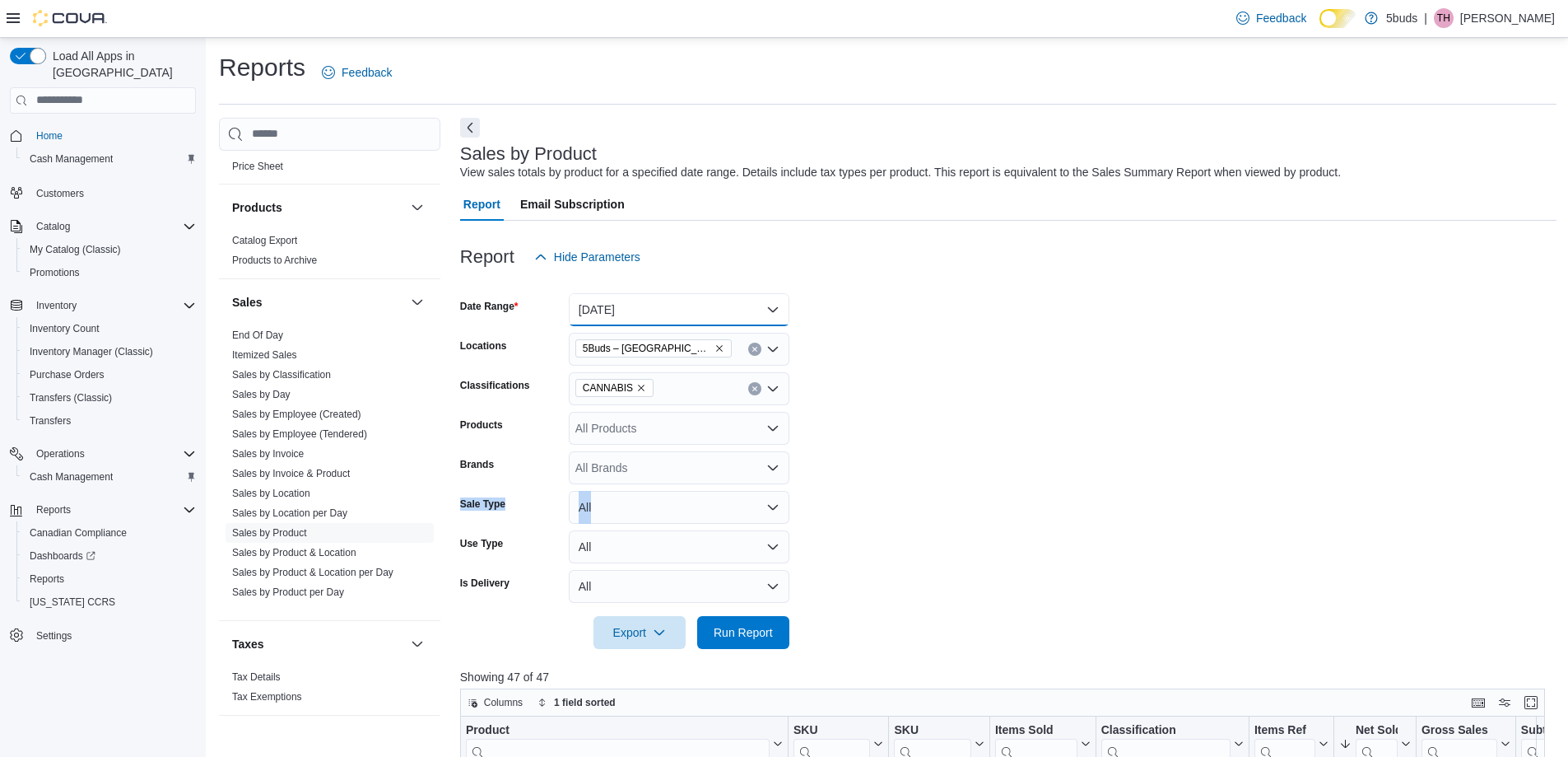
click at [676, 320] on button "[DATE]" at bounding box center [679, 309] width 220 height 33
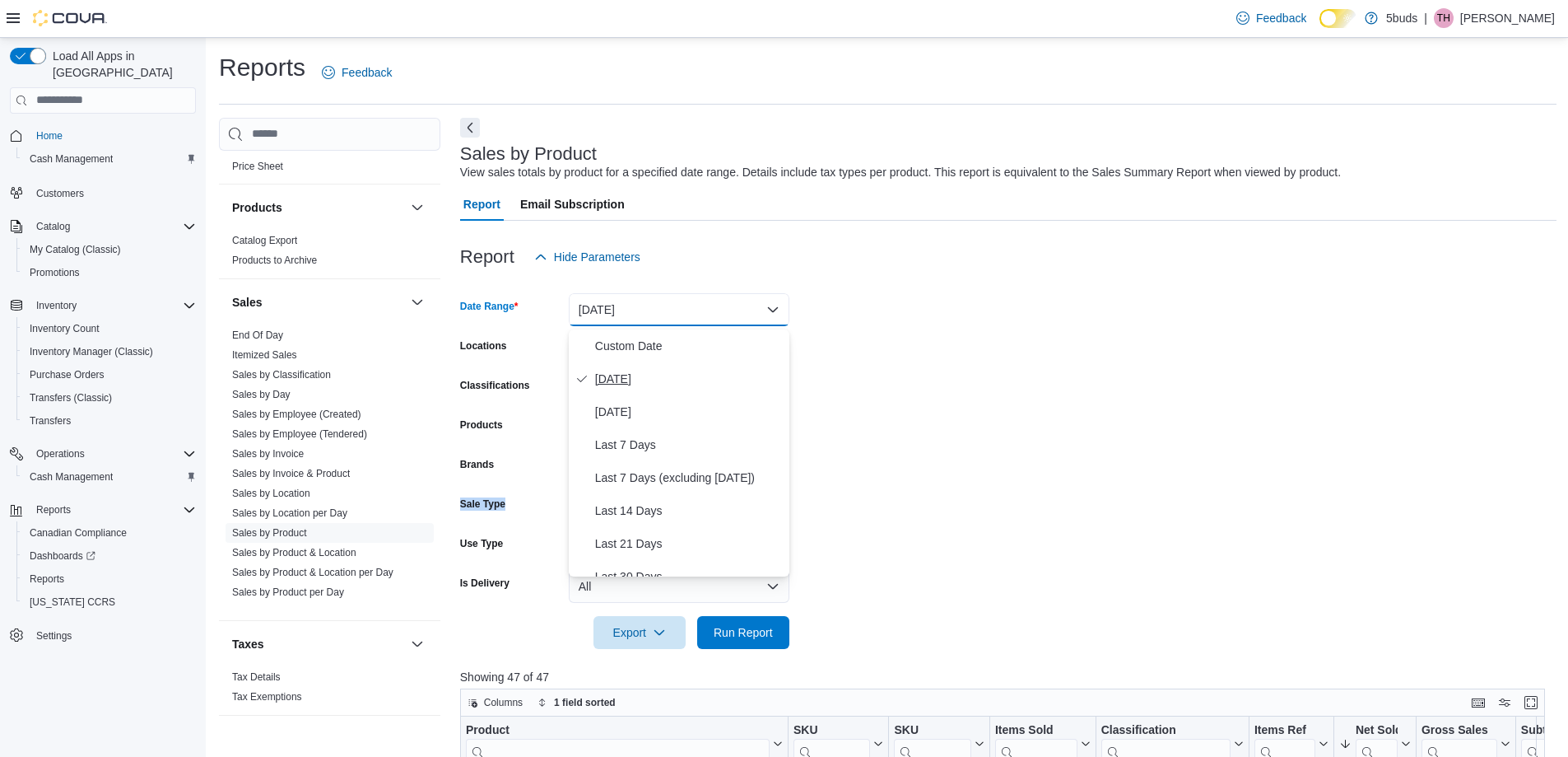
click at [647, 383] on span "[DATE]" at bounding box center [690, 378] width 188 height 20
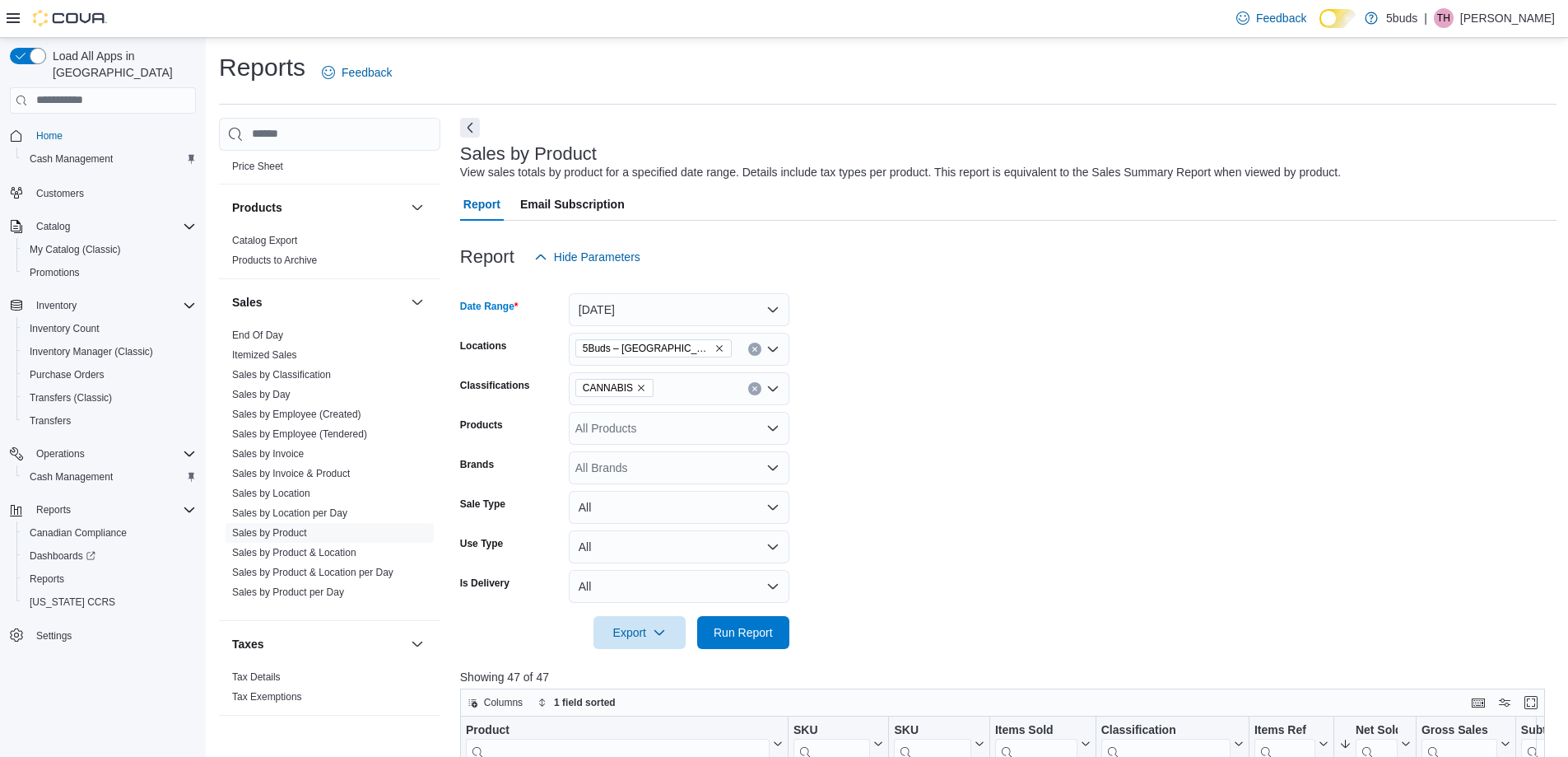
click at [878, 362] on form "Date Range [DATE] Locations 5Buds – Meadow Lake Classifications CANNABIS Produc…" at bounding box center [1008, 461] width 1096 height 375
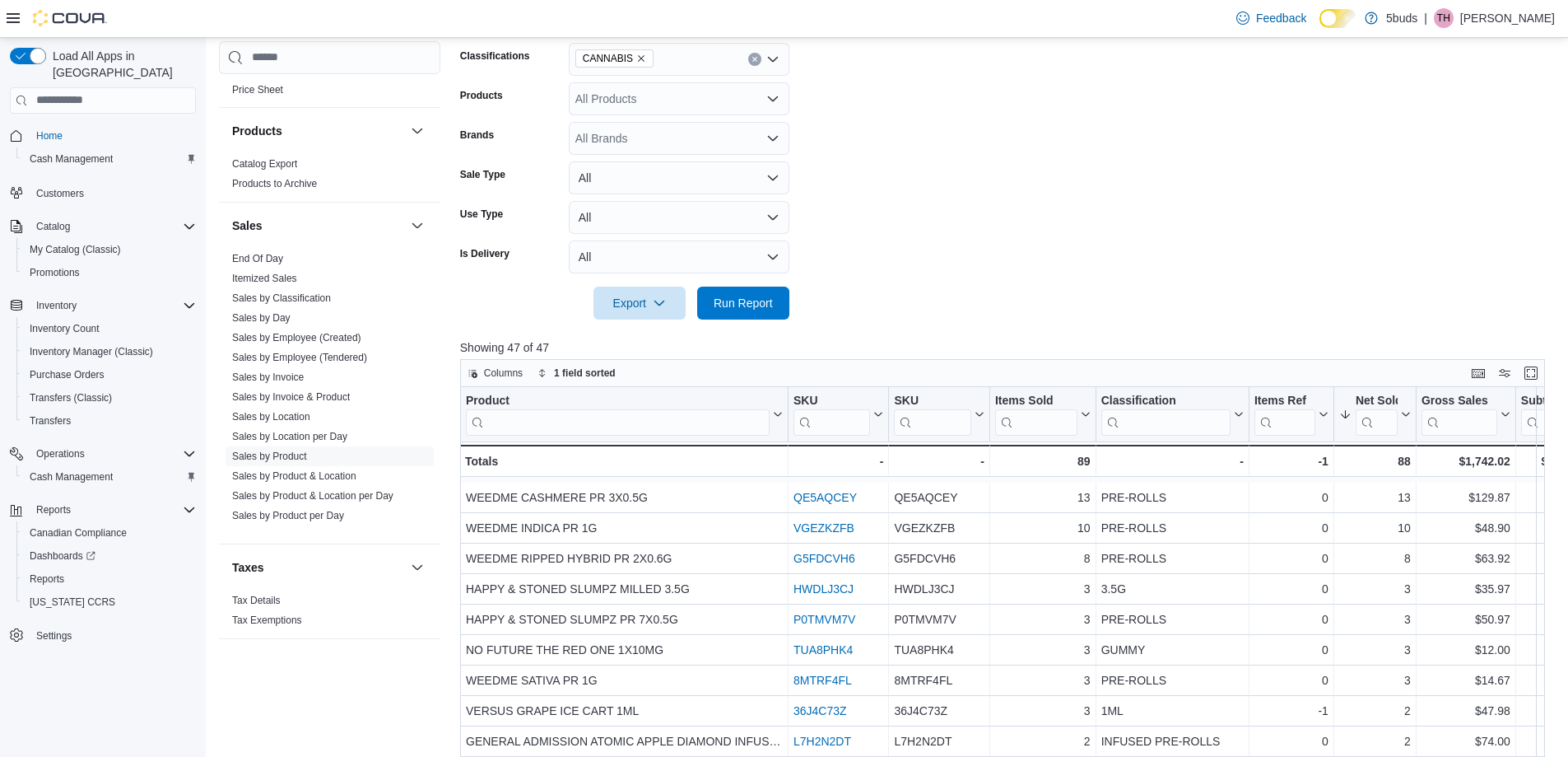
scroll to position [412, 0]
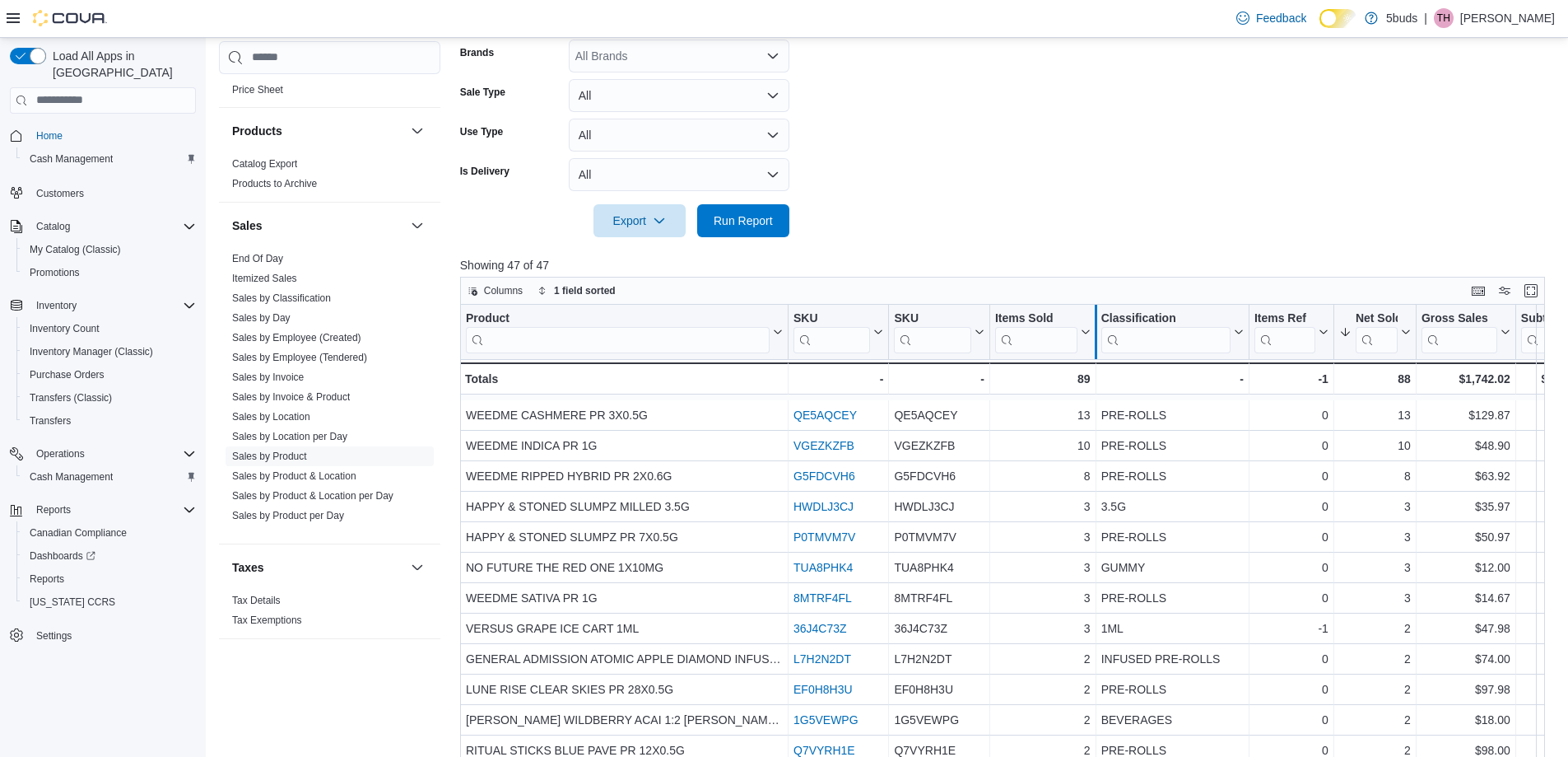
click at [953, 335] on div at bounding box center [1095, 331] width 13 height 54
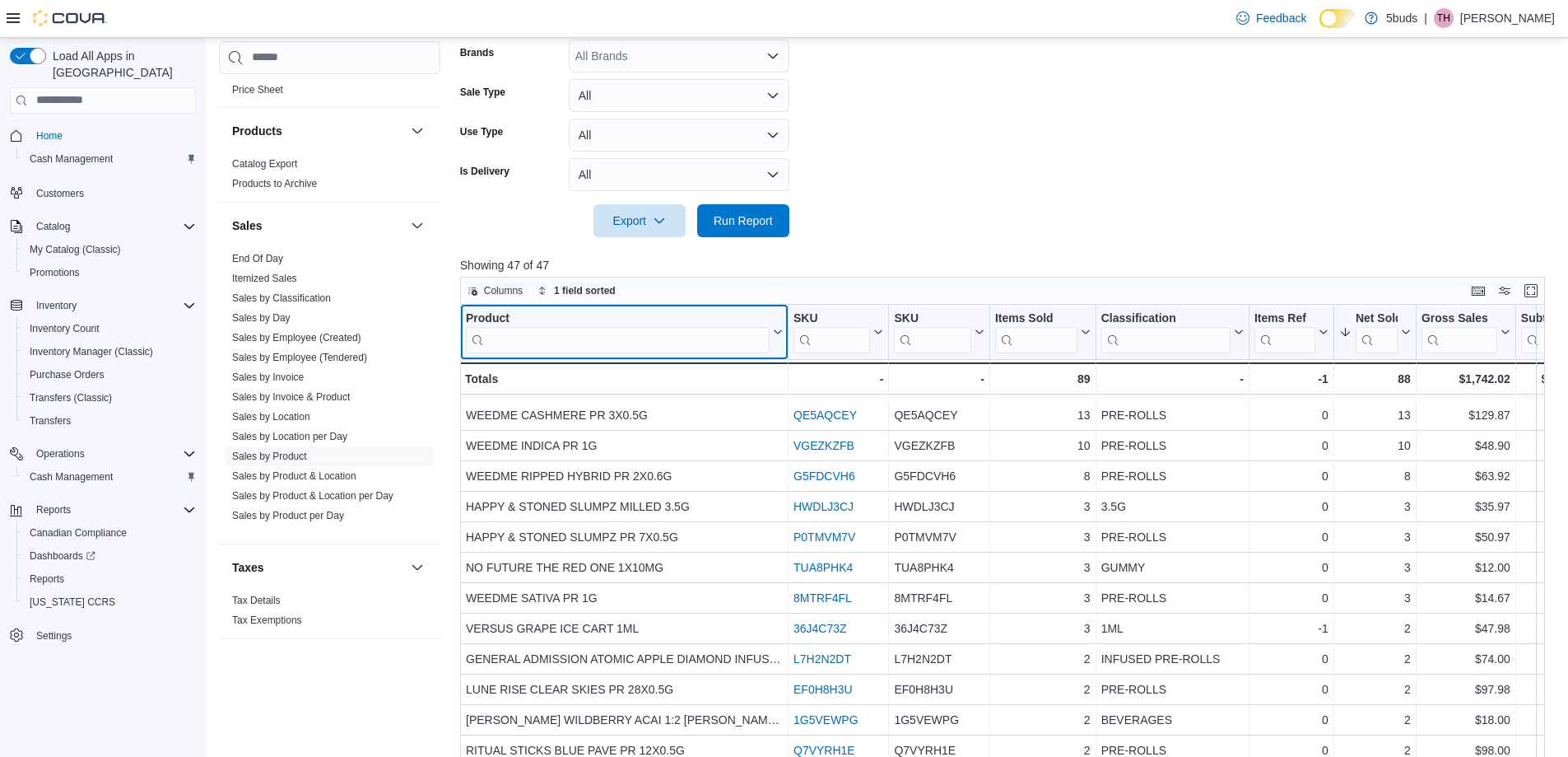
click at [658, 349] on input "search" at bounding box center [617, 340] width 304 height 27
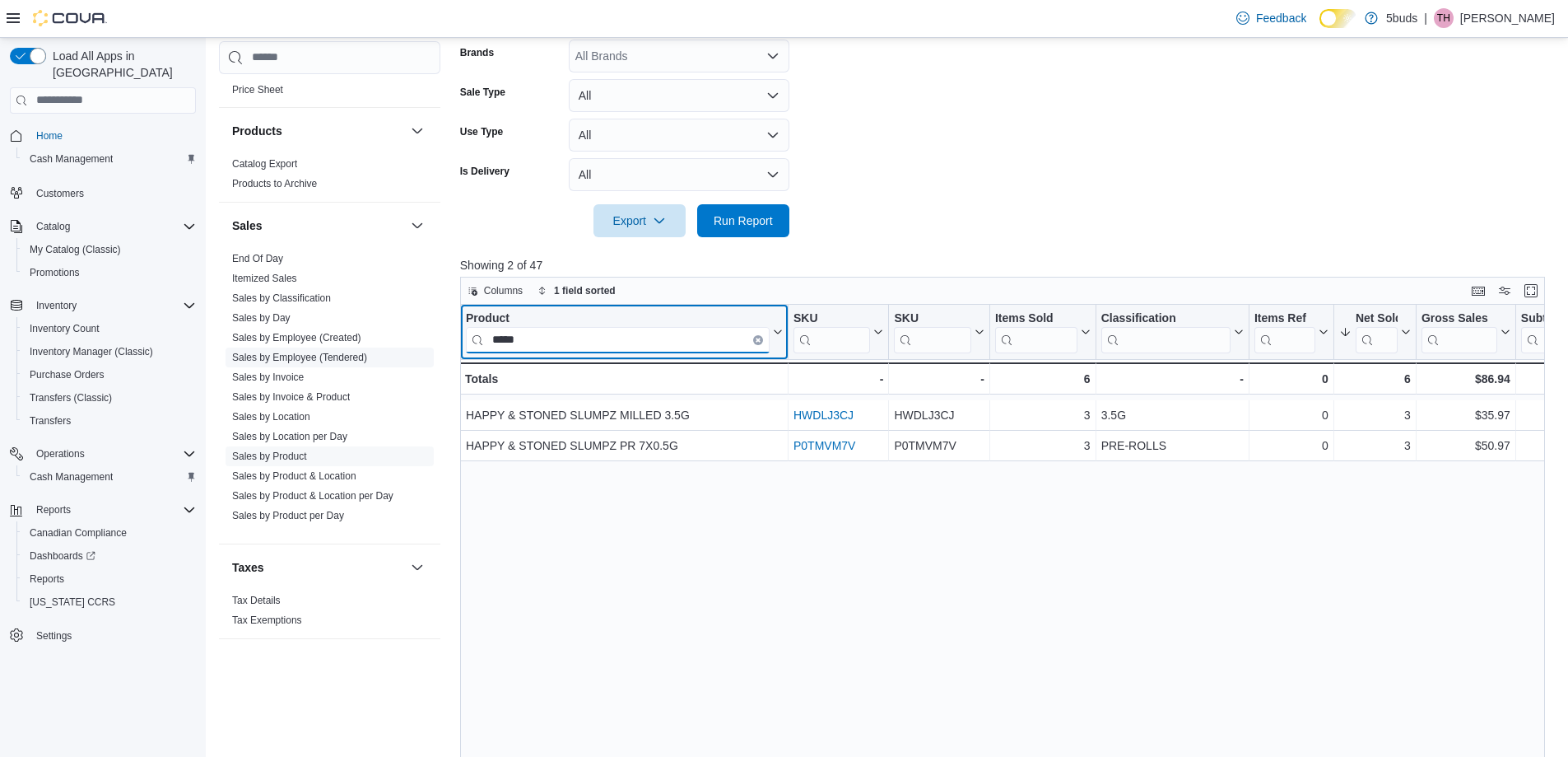
drag, startPoint x: 537, startPoint y: 345, endPoint x: 388, endPoint y: 348, distance: 149.0
click at [390, 346] on div "Cash Management Cash Management Cash Out Details Compliance OCS Transaction Sub…" at bounding box center [888, 294] width 1338 height 1175
drag, startPoint x: 679, startPoint y: 343, endPoint x: 320, endPoint y: 391, distance: 362.2
click at [320, 391] on div "Cash Management Cash Management Cash Out Details Compliance OCS Transaction Sub…" at bounding box center [888, 294] width 1338 height 1175
drag, startPoint x: 586, startPoint y: 344, endPoint x: 423, endPoint y: 349, distance: 163.1
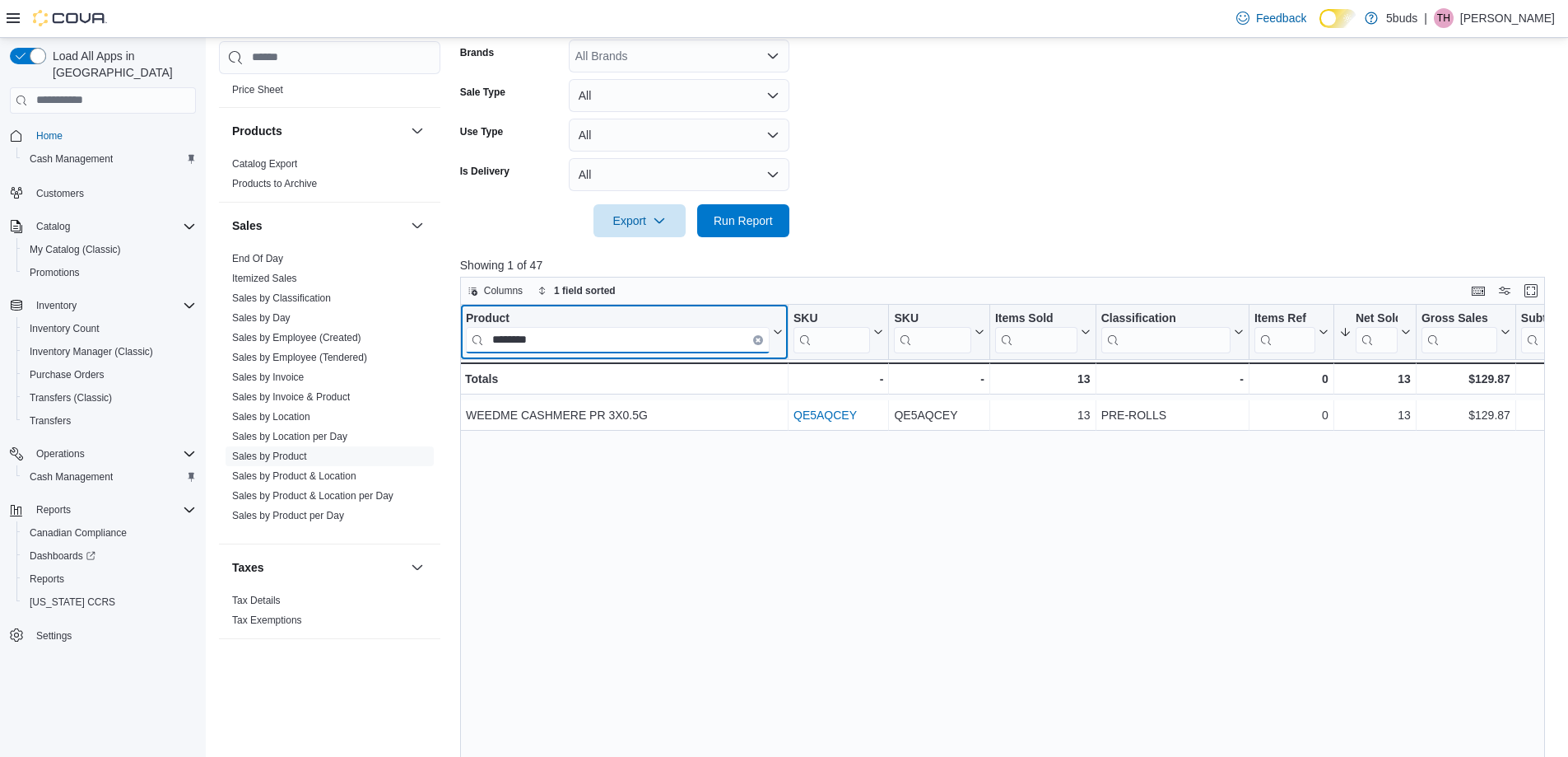
click at [423, 349] on div "Cash Management Cash Management Cash Out Details Compliance OCS Transaction Sub…" at bounding box center [888, 294] width 1338 height 1175
drag, startPoint x: 482, startPoint y: 343, endPoint x: 334, endPoint y: 357, distance: 148.7
click at [334, 357] on div "Cash Management Cash Management Cash Out Details Compliance OCS Transaction Sub…" at bounding box center [888, 294] width 1338 height 1175
drag, startPoint x: 601, startPoint y: 345, endPoint x: 356, endPoint y: 343, distance: 245.0
click at [356, 343] on div "Cash Management Cash Management Cash Out Details Compliance OCS Transaction Sub…" at bounding box center [888, 294] width 1338 height 1175
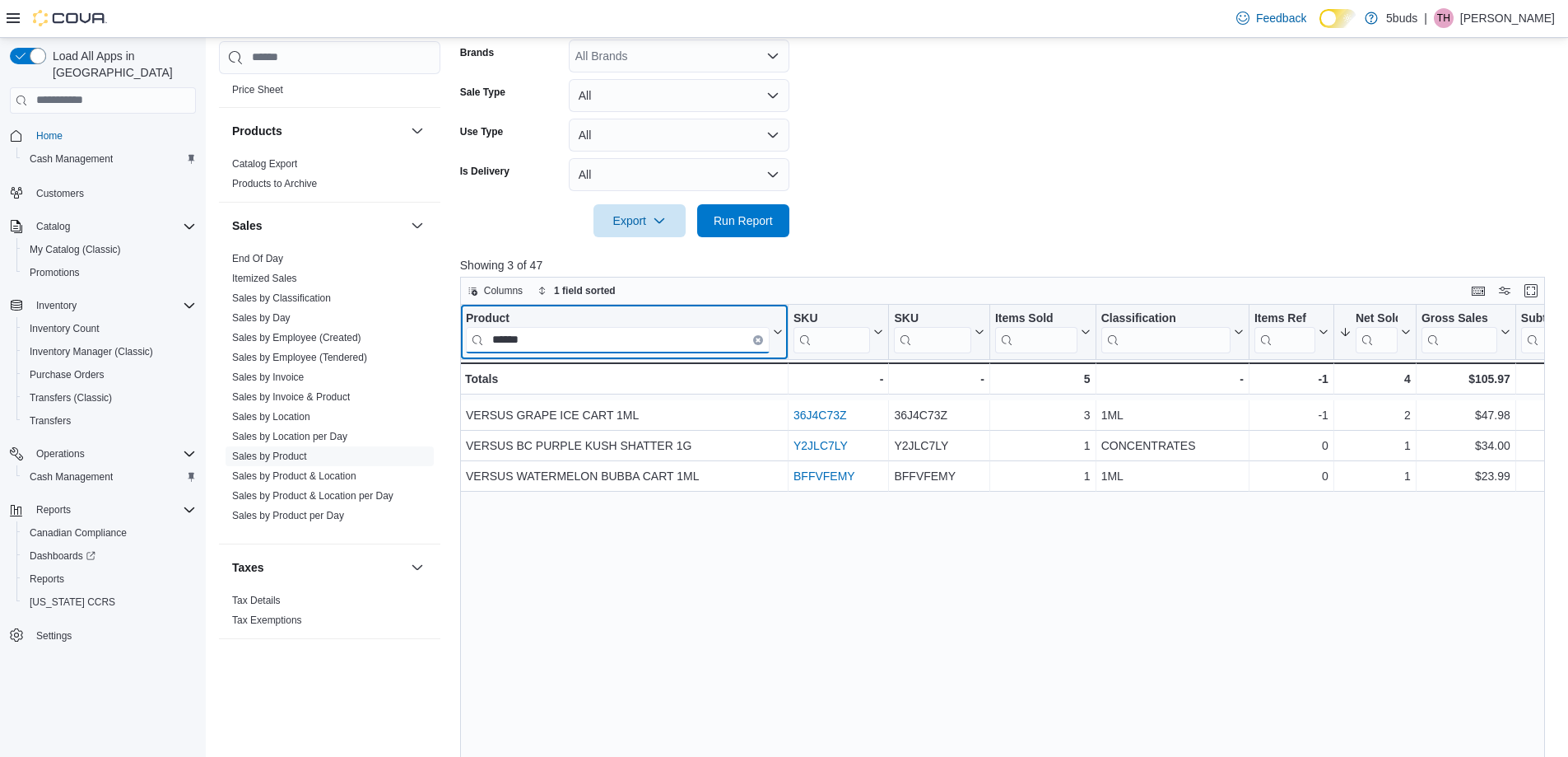
type input "******"
click at [936, 511] on div "Product ****** Click to view column header actions SKU Click to view column hea…" at bounding box center [1008, 593] width 1096 height 577
click at [82, 465] on button "Cash Management" at bounding box center [110, 477] width 186 height 23
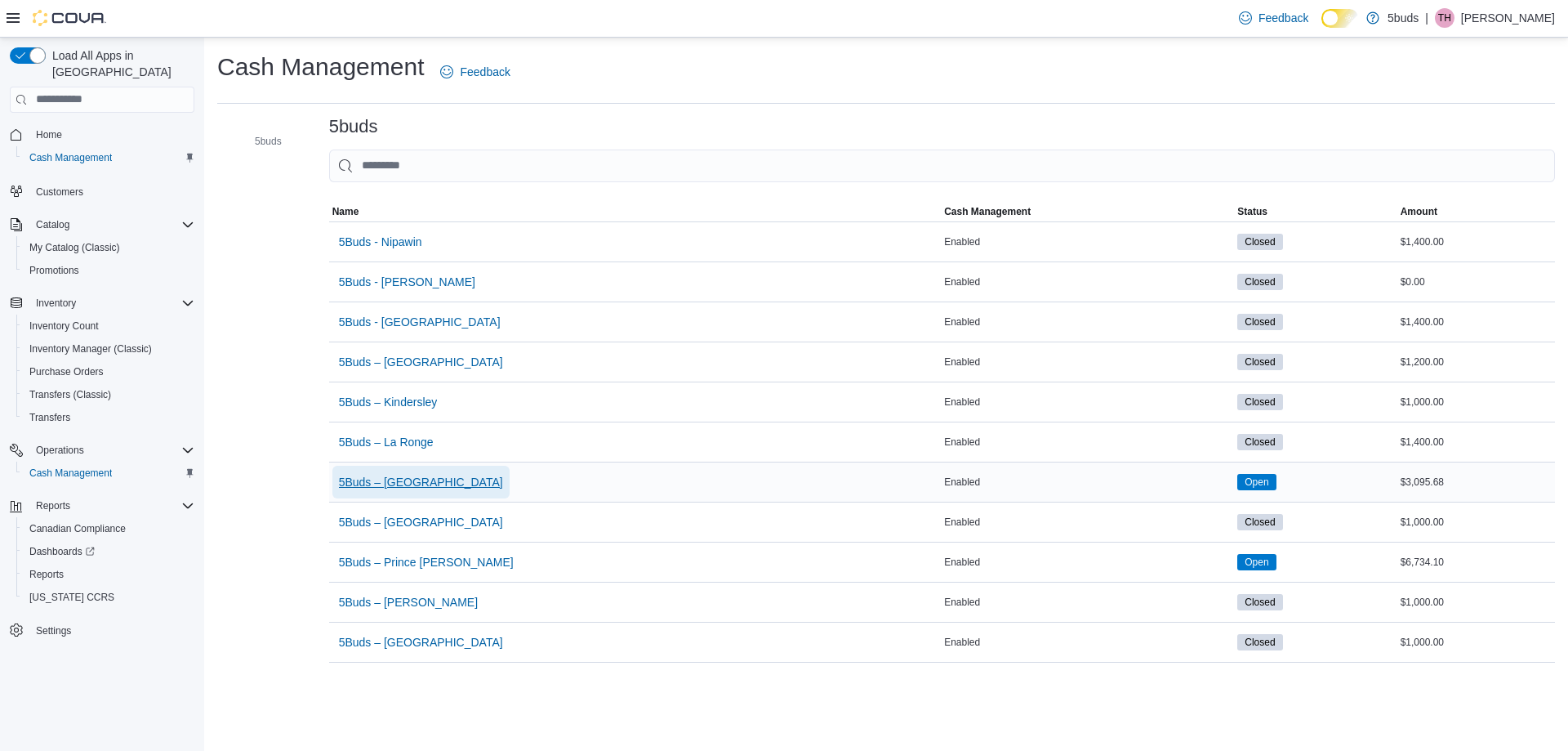
click at [434, 489] on span "5Buds – [GEOGRAPHIC_DATA]" at bounding box center [421, 482] width 164 height 17
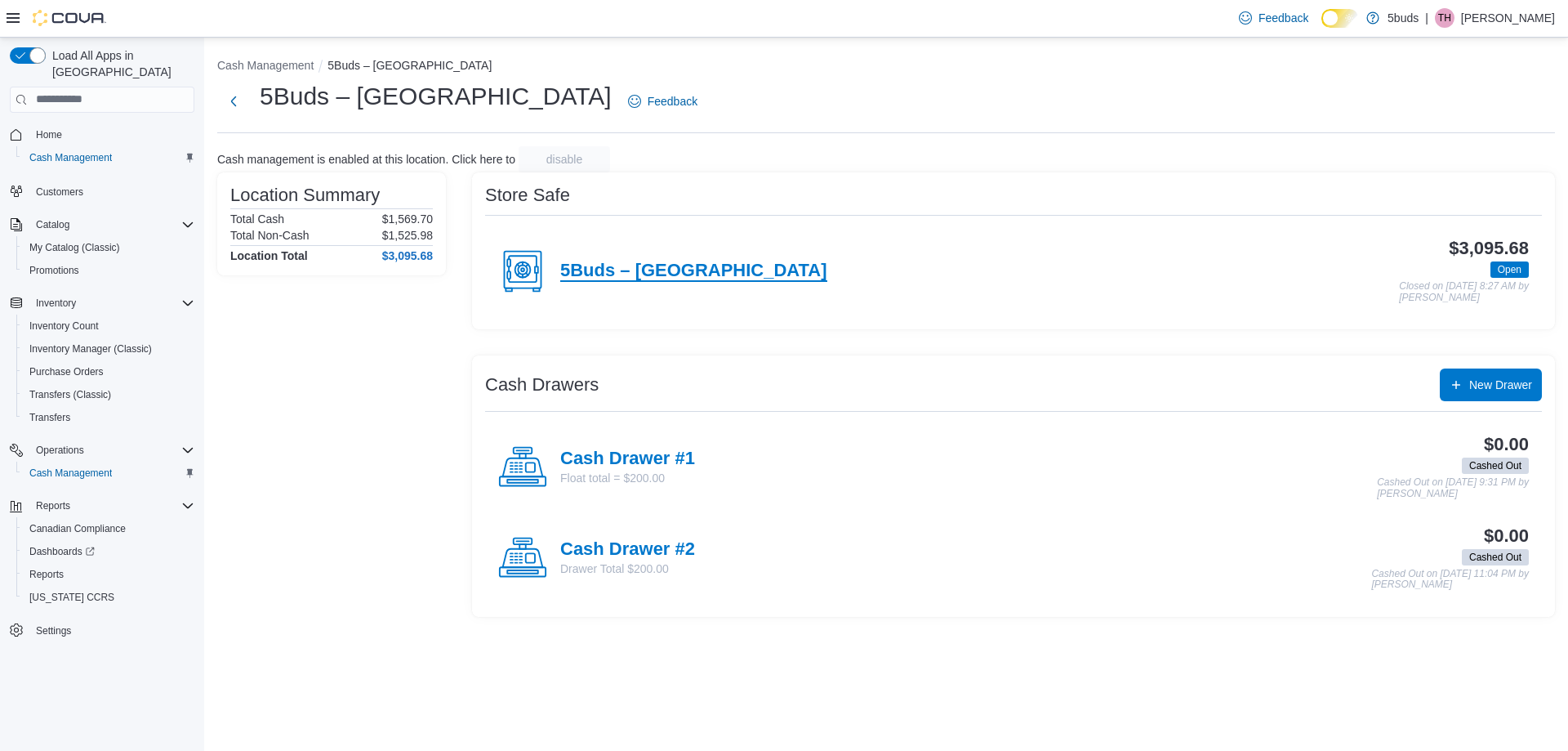
click at [713, 281] on h4 "5Buds – [GEOGRAPHIC_DATA]" at bounding box center [694, 272] width 267 height 21
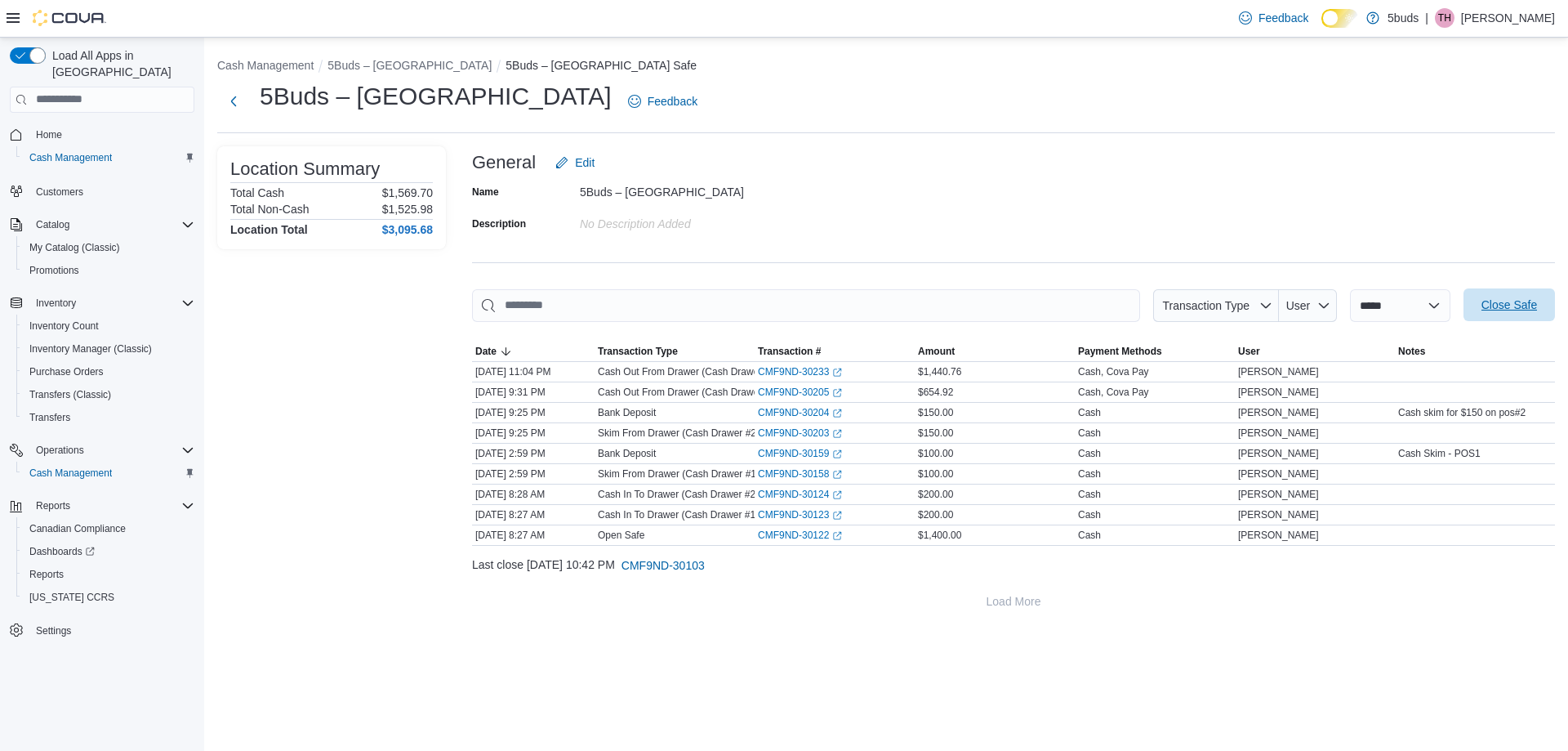
click at [946, 309] on span "Close Safe" at bounding box center [1509, 305] width 55 height 17
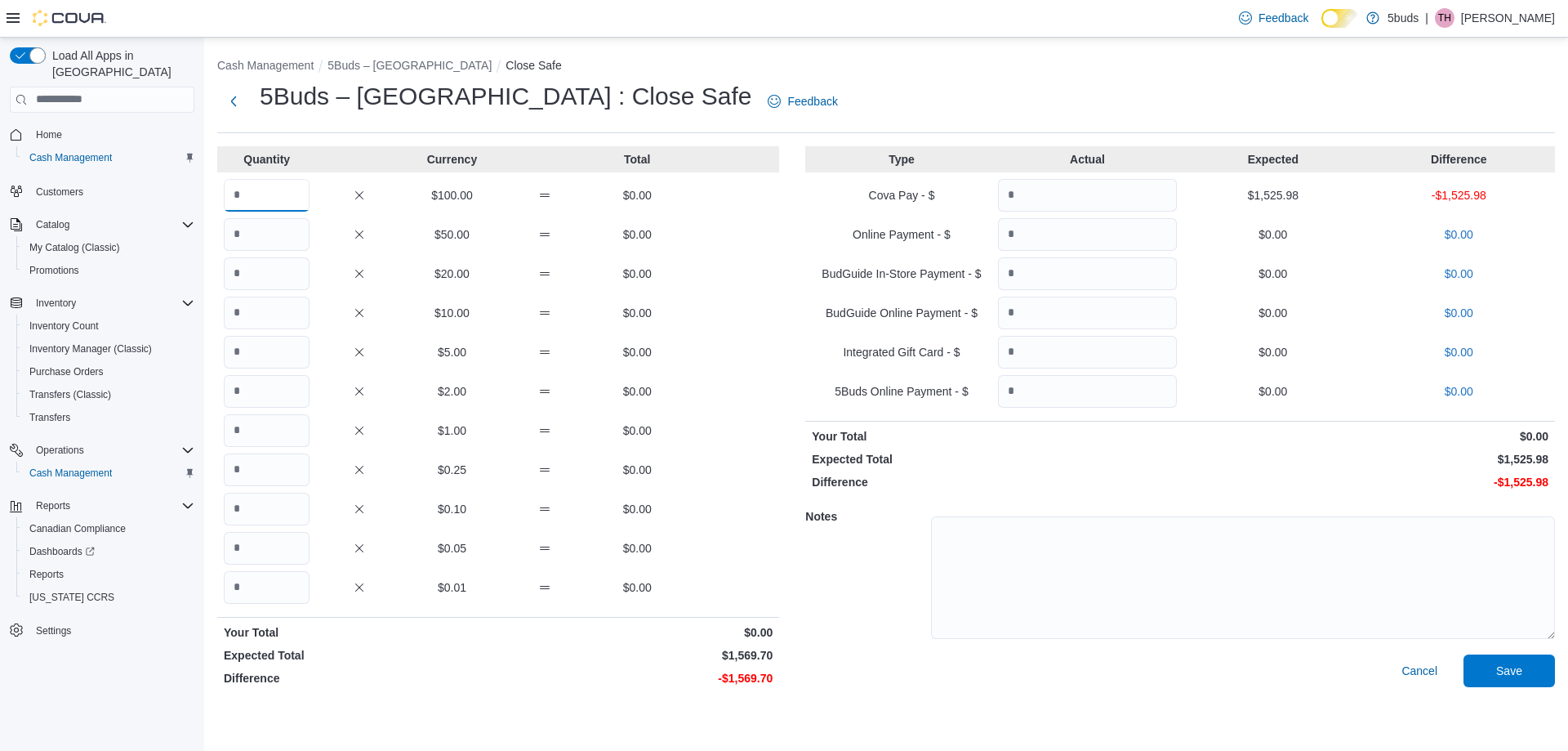
click at [284, 207] on input "Quantity" at bounding box center [267, 196] width 86 height 33
type input "*"
click at [273, 230] on input "Quantity" at bounding box center [267, 234] width 86 height 33
type input "*"
click at [265, 274] on input "Quantity" at bounding box center [267, 274] width 86 height 33
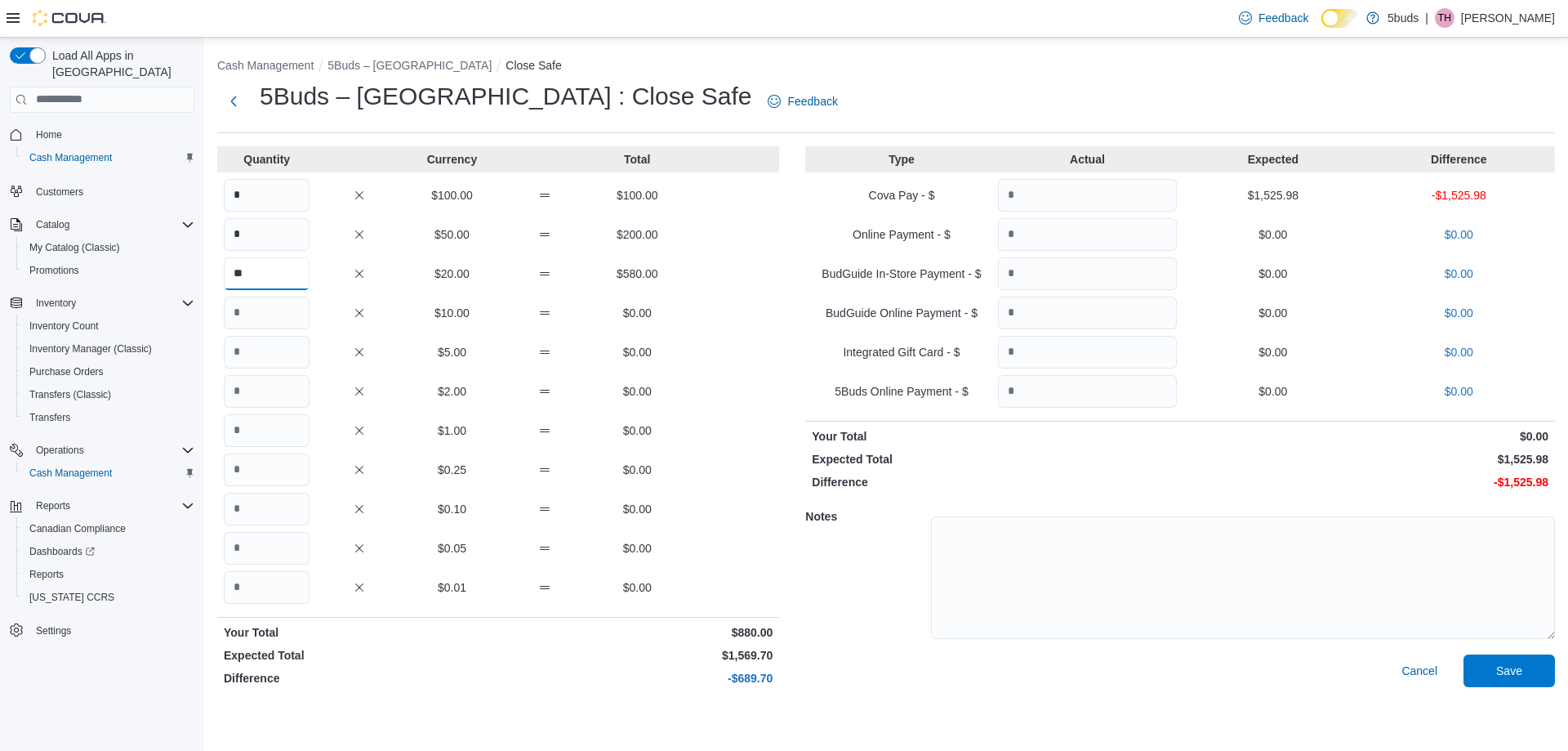
type input "**"
click at [265, 312] on input "Quantity" at bounding box center [267, 313] width 86 height 33
type input "*"
click at [260, 351] on input "Quantity" at bounding box center [267, 352] width 86 height 33
type input "**"
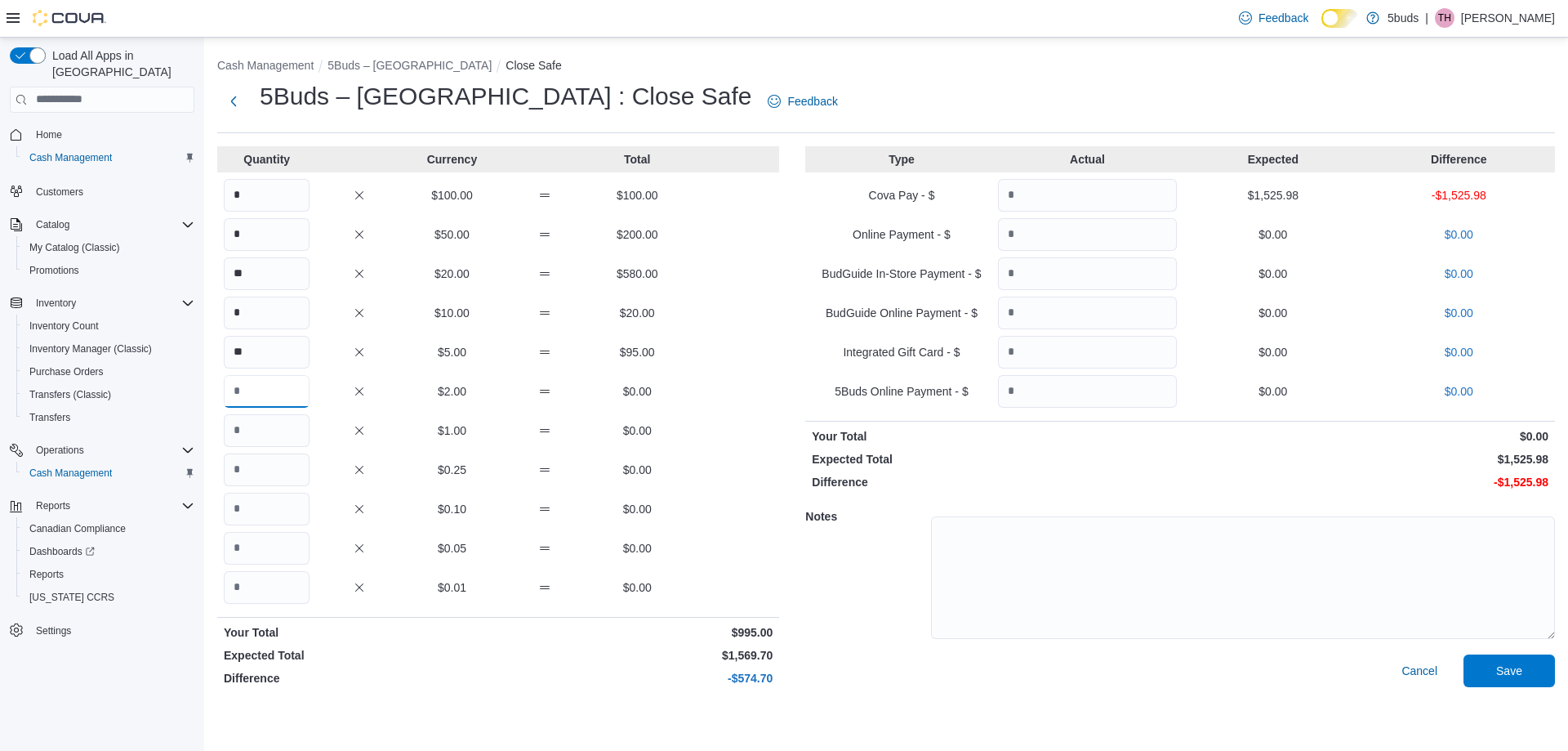
click at [262, 395] on input "Quantity" at bounding box center [267, 391] width 86 height 33
type input "***"
click at [262, 436] on input "Quantity" at bounding box center [267, 431] width 86 height 33
type input "***"
click at [258, 463] on input "Quantity" at bounding box center [267, 470] width 86 height 33
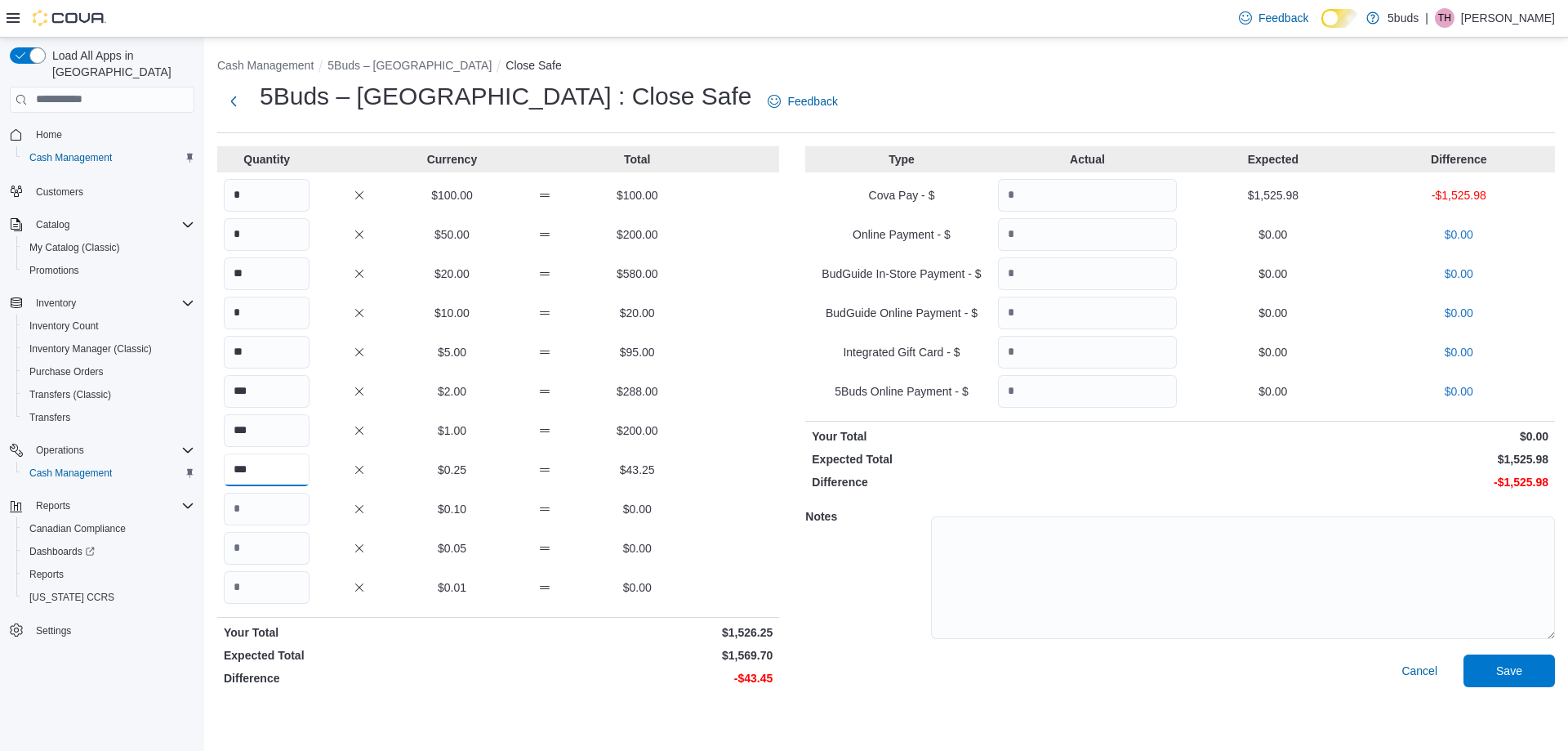
type input "***"
click at [261, 498] on input "Quantity" at bounding box center [267, 509] width 86 height 33
type input "***"
click at [263, 539] on input "Quantity" at bounding box center [267, 548] width 86 height 33
type input "***"
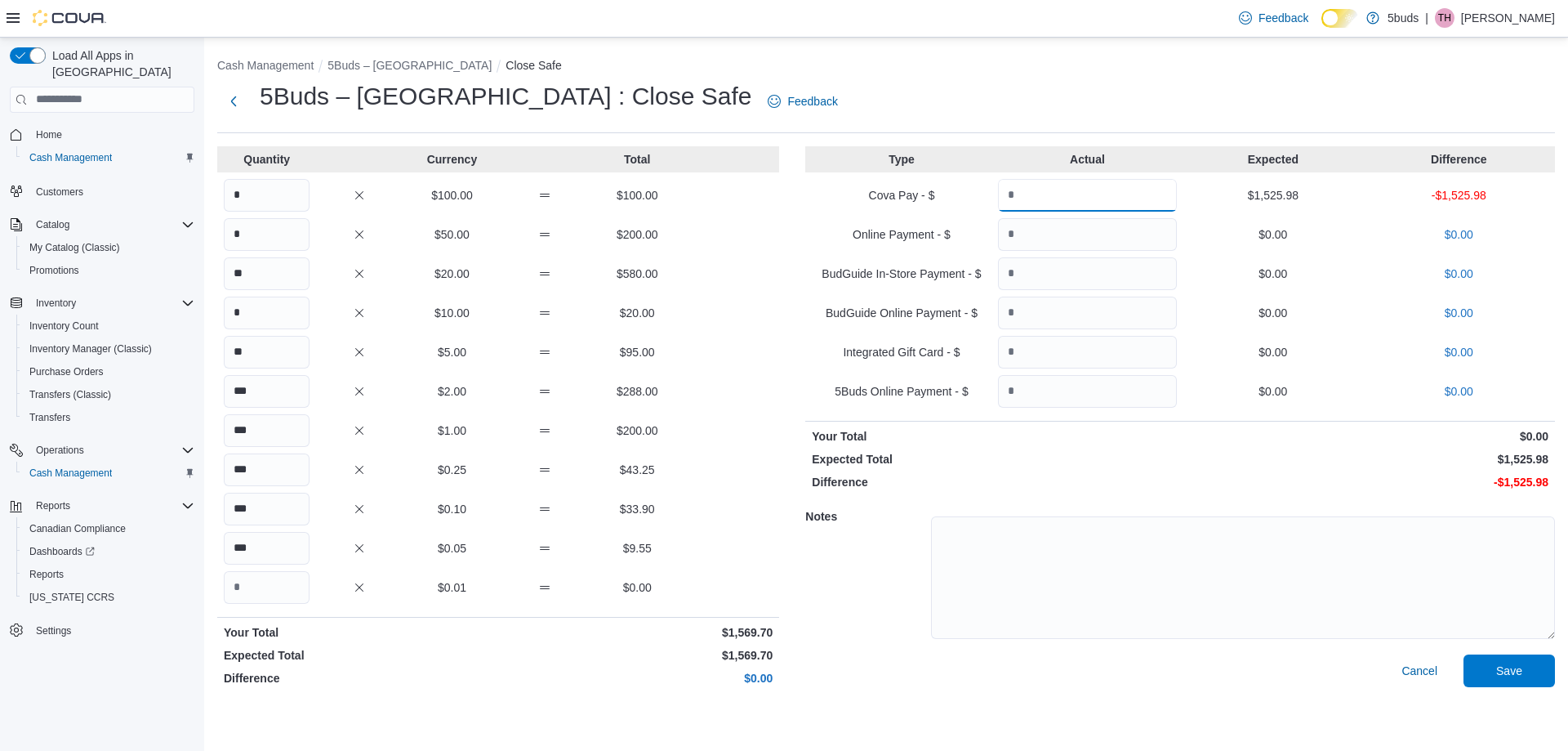
click at [946, 210] on input "Quantity" at bounding box center [1087, 196] width 179 height 33
type input "*******"
click at [946, 601] on span "Save" at bounding box center [1509, 670] width 26 height 17
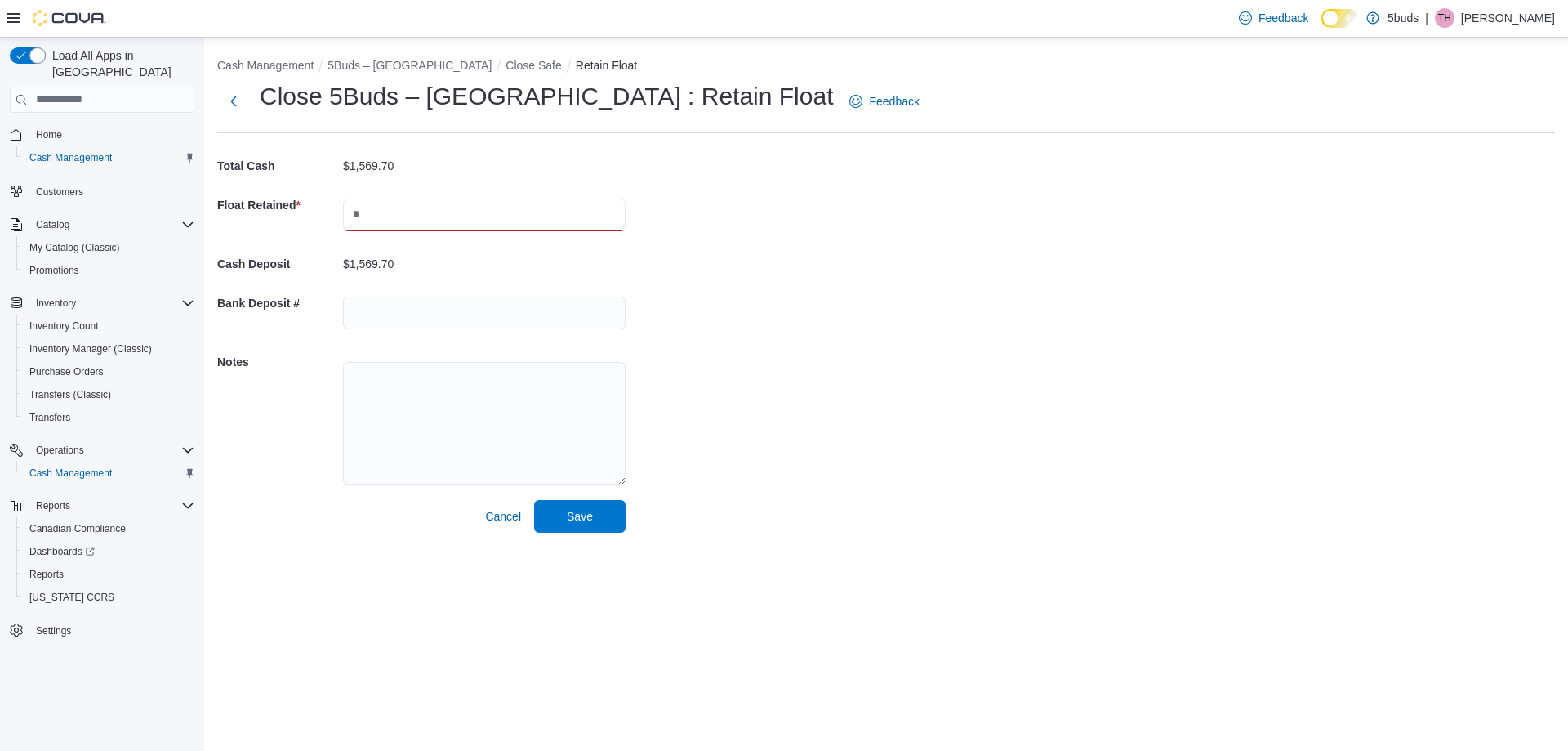
click at [499, 210] on input "text" at bounding box center [484, 215] width 282 height 33
type input "****"
click at [479, 313] on input "text" at bounding box center [484, 313] width 282 height 33
type input "**********"
click at [560, 531] on span "Save" at bounding box center [579, 516] width 72 height 33
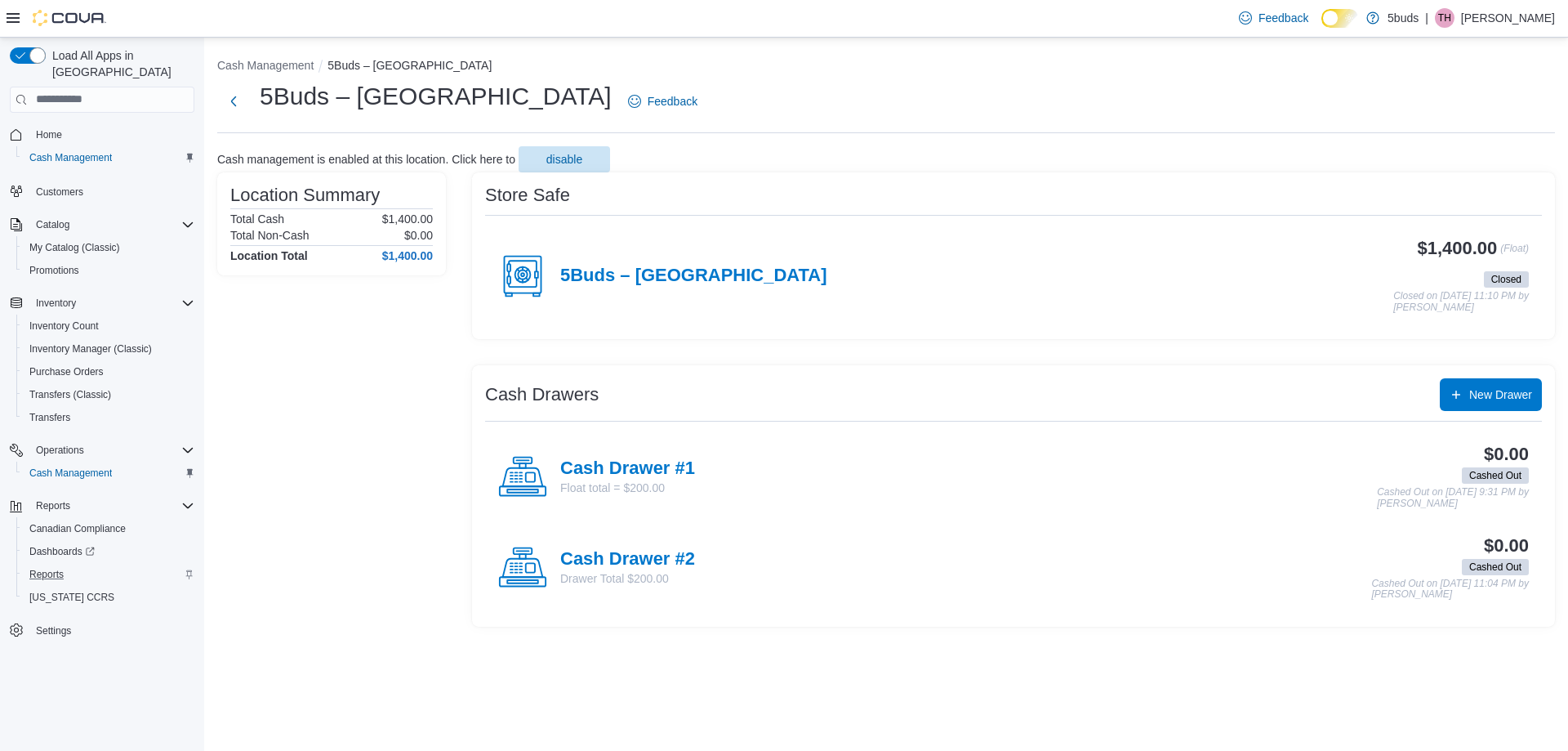
click at [73, 564] on div "Reports" at bounding box center [109, 574] width 172 height 20
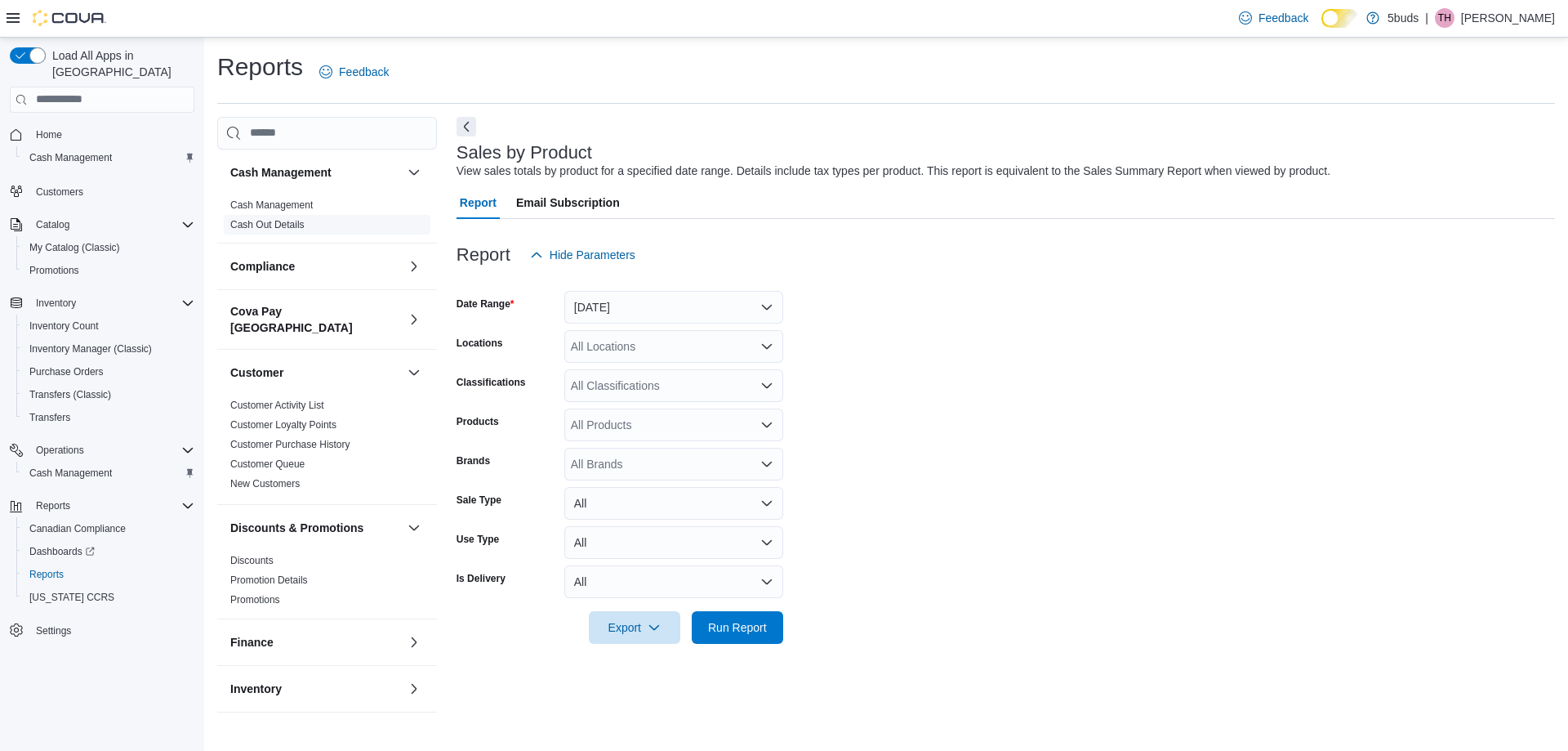
click at [334, 225] on span "Cash Out Details" at bounding box center [327, 224] width 206 height 20
drag, startPoint x: 284, startPoint y: 229, endPoint x: 310, endPoint y: 258, distance: 38.9
click at [285, 229] on link "Cash Out Details" at bounding box center [267, 224] width 74 height 12
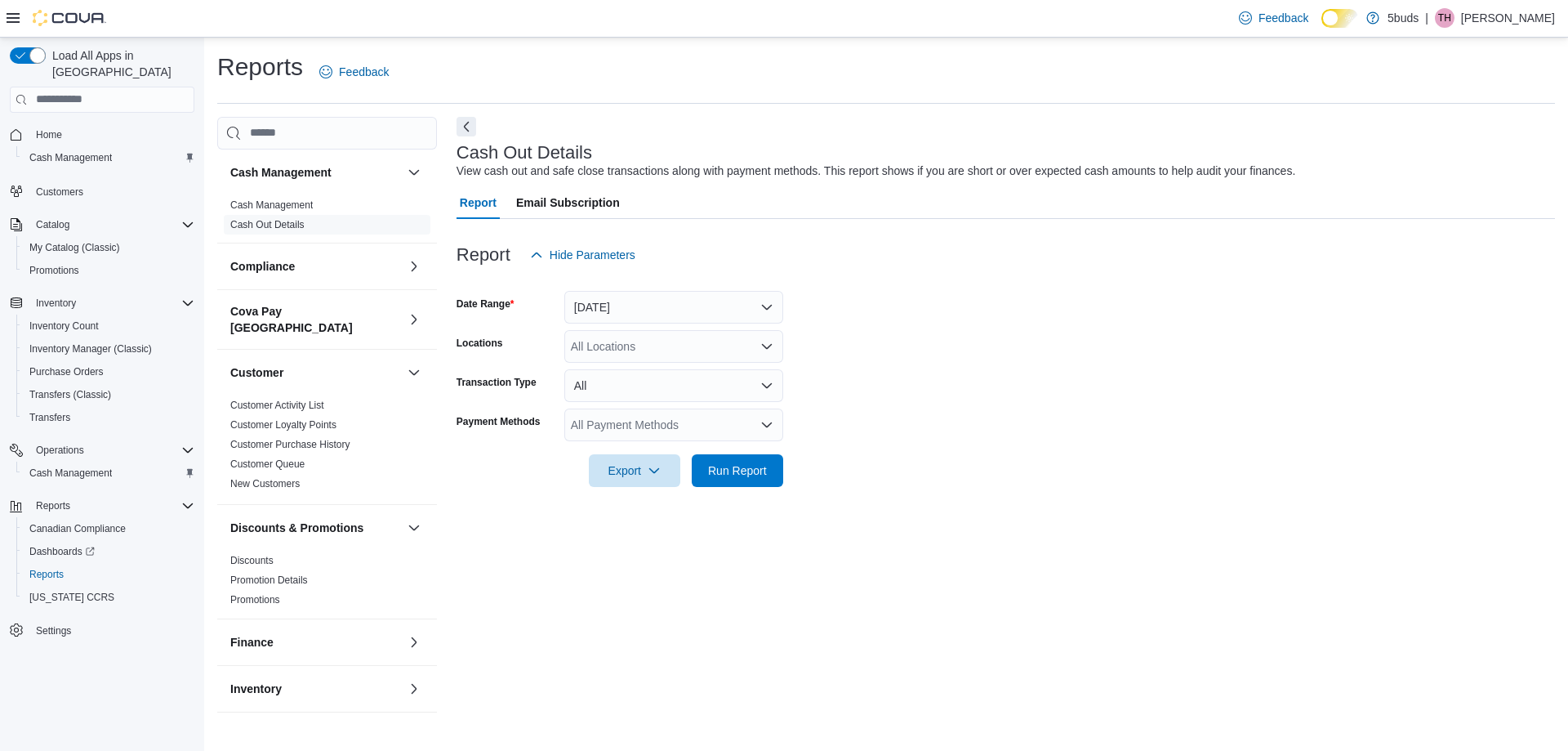
click at [643, 345] on div "All Locations" at bounding box center [673, 347] width 219 height 33
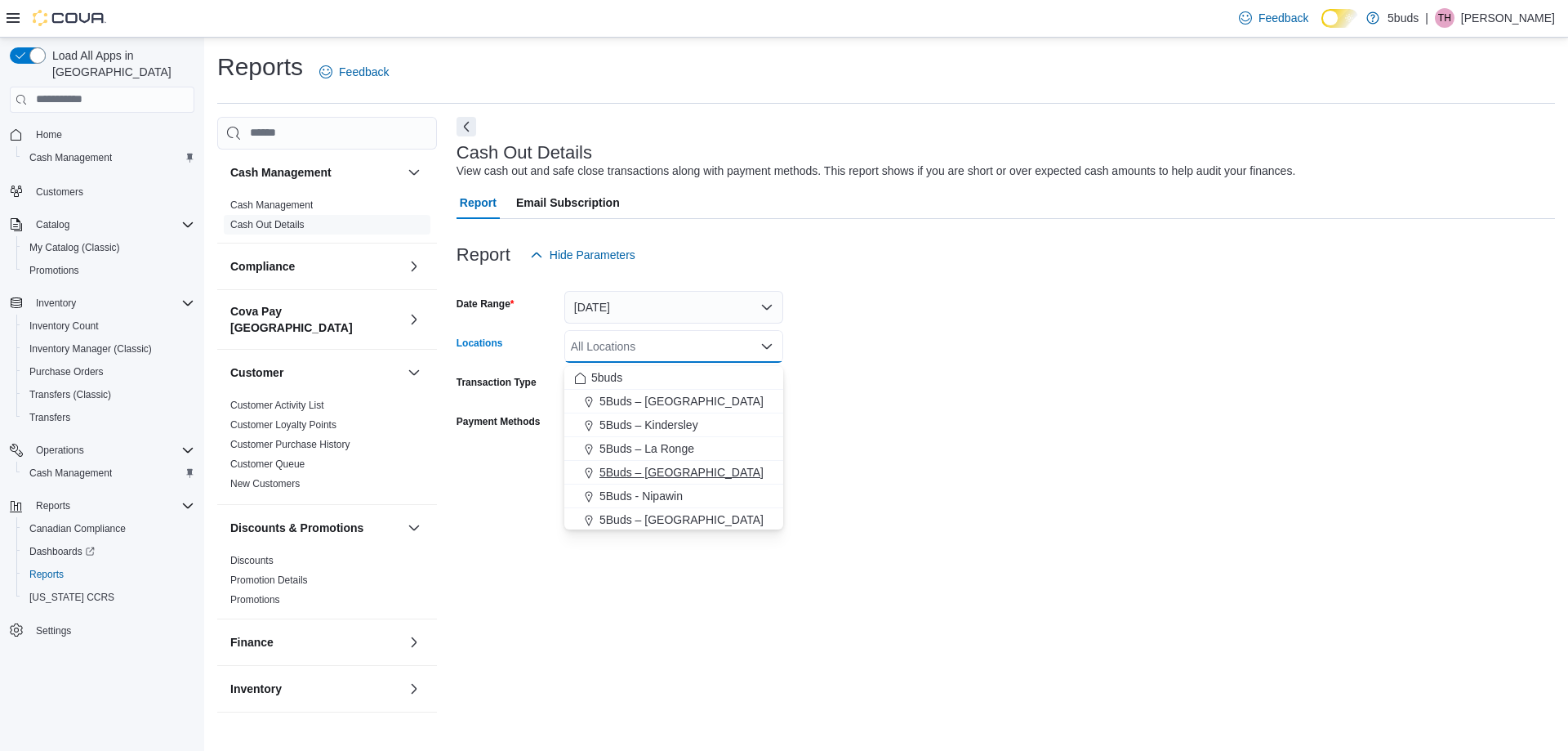
click at [693, 478] on span "5Buds – [GEOGRAPHIC_DATA]" at bounding box center [681, 472] width 164 height 17
drag, startPoint x: 1060, startPoint y: 456, endPoint x: 989, endPoint y: 466, distance: 71.7
click at [946, 460] on form "Date Range [DATE] Locations 5Buds – [GEOGRAPHIC_DATA] box. Selected. 5Buds – [G…" at bounding box center [1005, 379] width 1098 height 215
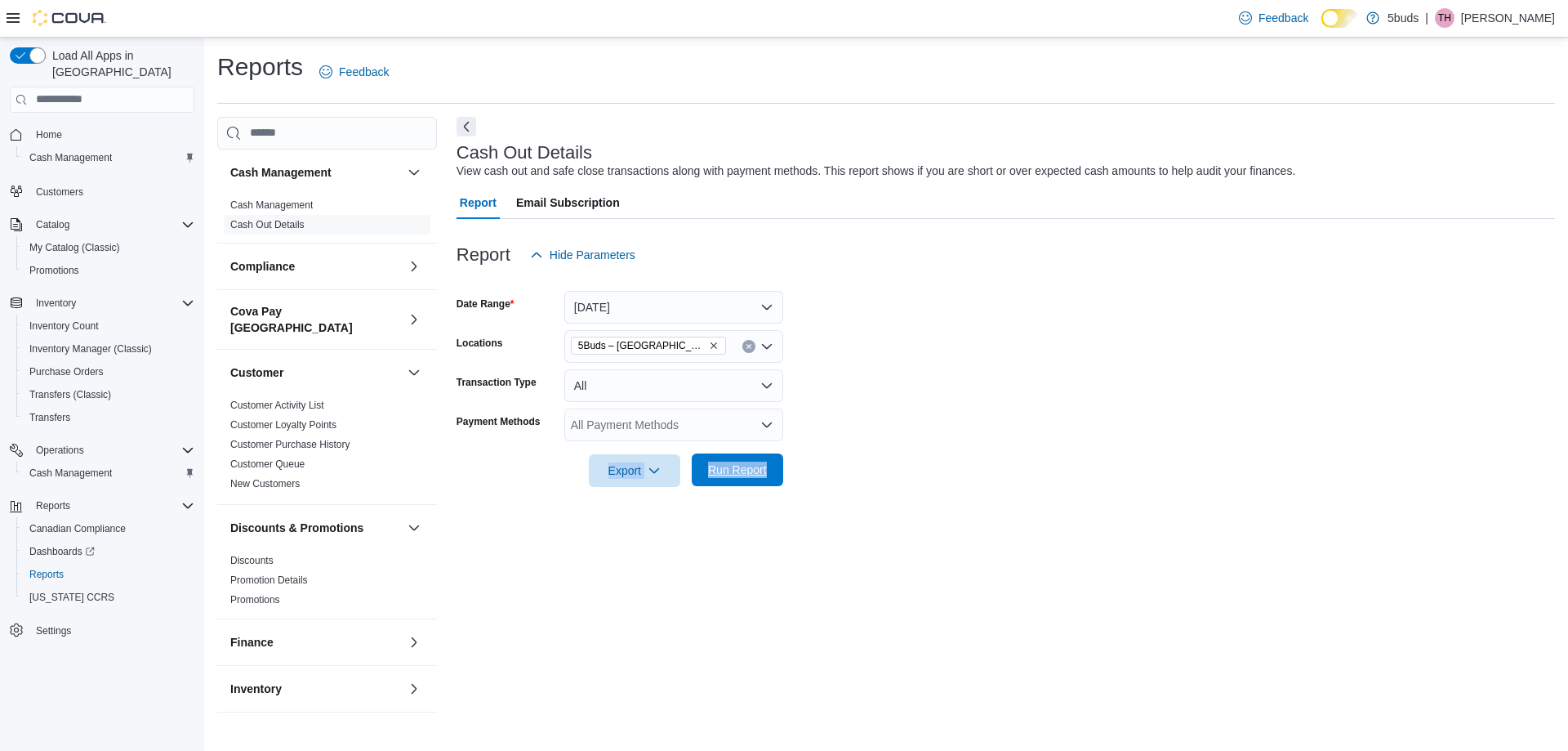
click at [764, 471] on span "Run Report" at bounding box center [737, 470] width 59 height 17
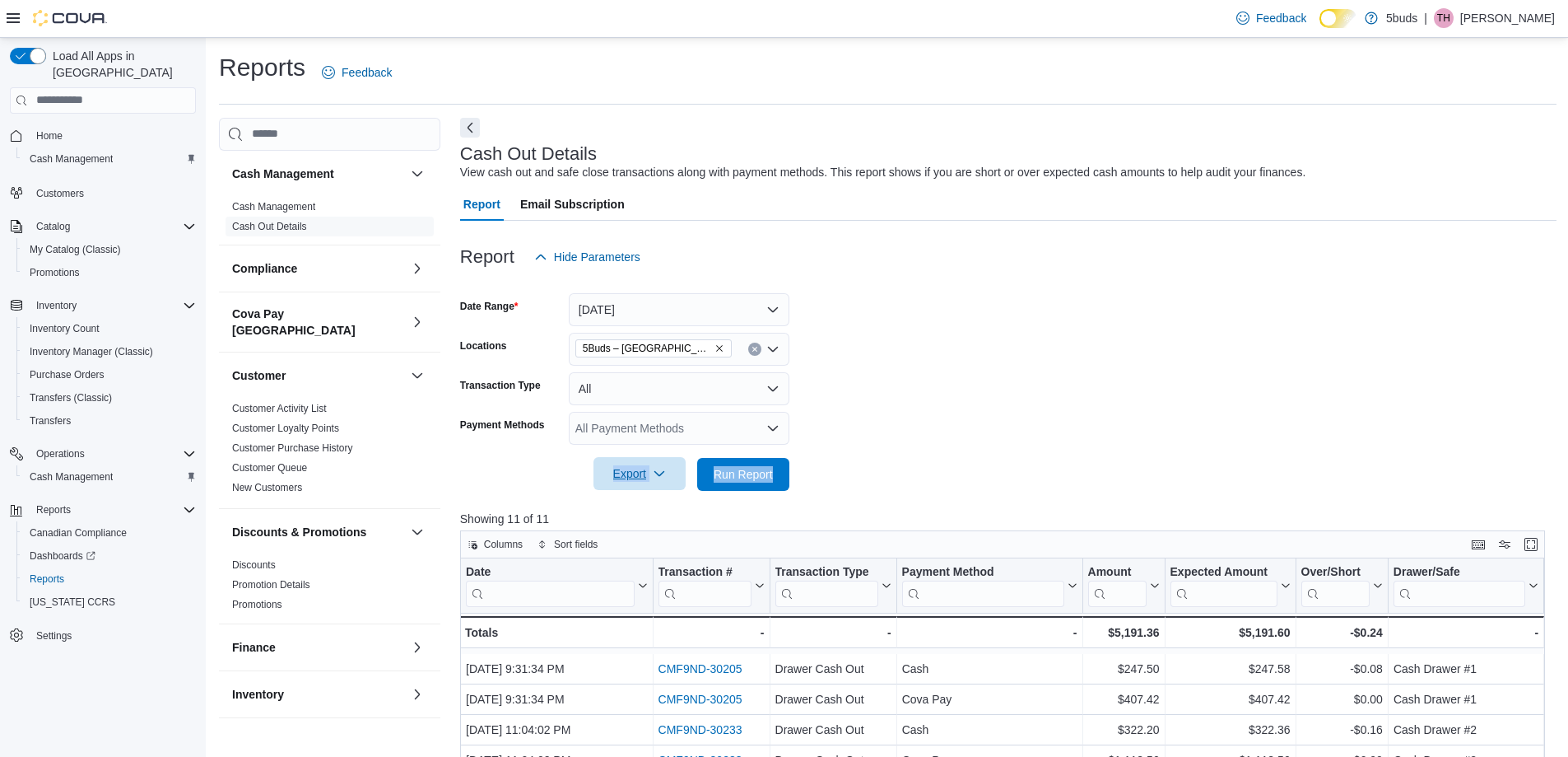
click at [646, 463] on span "Export" at bounding box center [639, 473] width 72 height 33
click at [642, 508] on span "Export to Excel" at bounding box center [639, 511] width 74 height 13
click at [953, 449] on div at bounding box center [1008, 451] width 1096 height 13
click at [953, 342] on form "Date Range [DATE] Locations 5Buds – [GEOGRAPHIC_DATA] Transaction Type All Paym…" at bounding box center [1008, 382] width 1096 height 217
